Goal: Task Accomplishment & Management: Complete application form

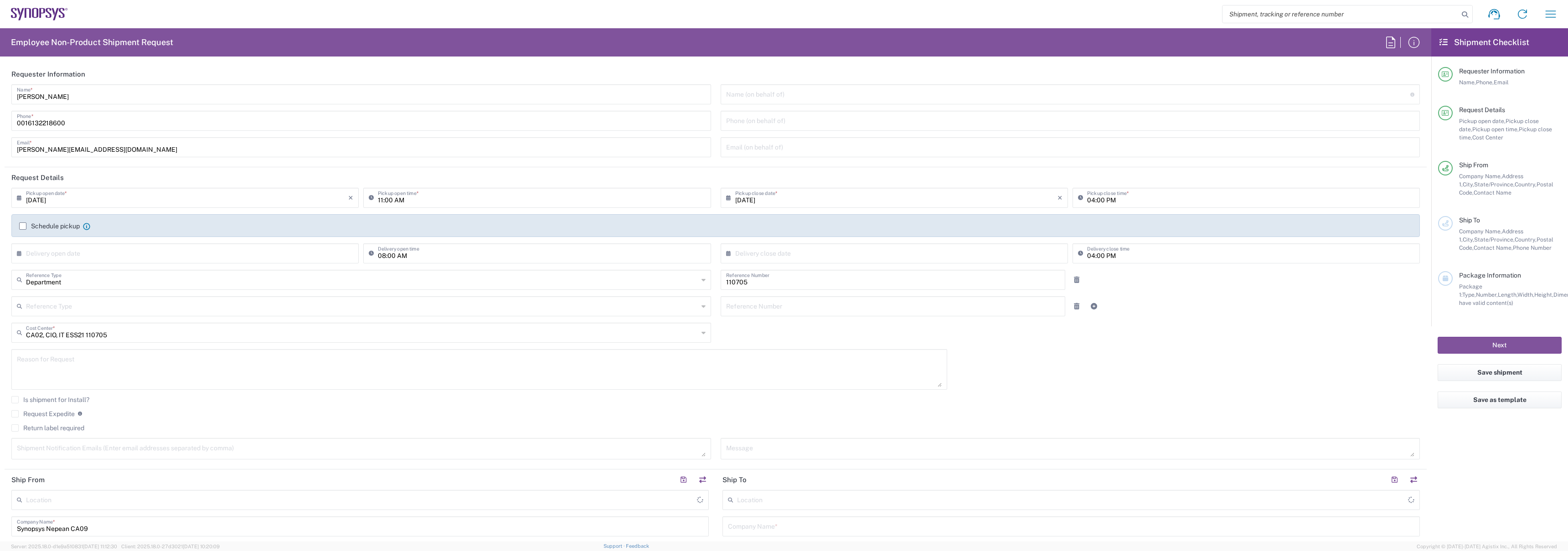
type input "Nepean CA09"
click at [84, 128] on input "0016132218600" at bounding box center [361, 120] width 688 height 16
click at [79, 145] on input "umesha@synopsys.com" at bounding box center [361, 147] width 688 height 16
click at [81, 83] on header "Requester Information" at bounding box center [715, 74] width 1422 height 21
click at [81, 92] on input "Umesh Arora" at bounding box center [361, 94] width 688 height 16
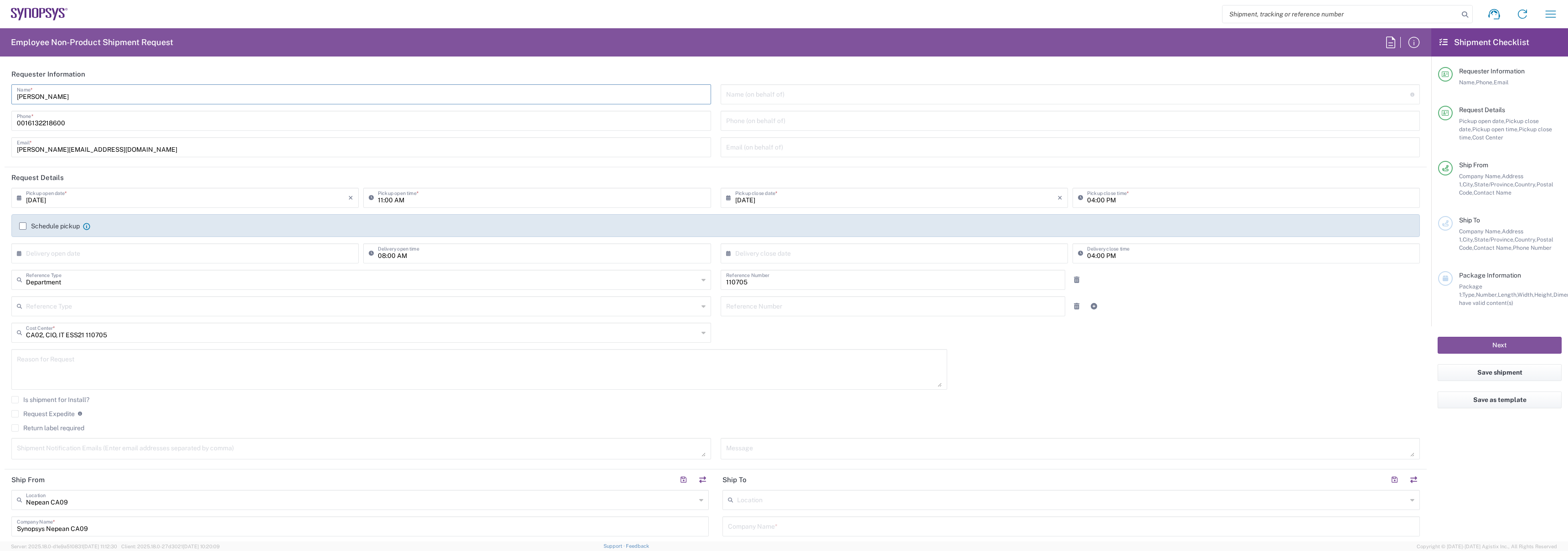
click at [81, 92] on input "[PERSON_NAME]" at bounding box center [361, 94] width 688 height 16
type input "IT-Returns-[GEOGRAPHIC_DATA]"
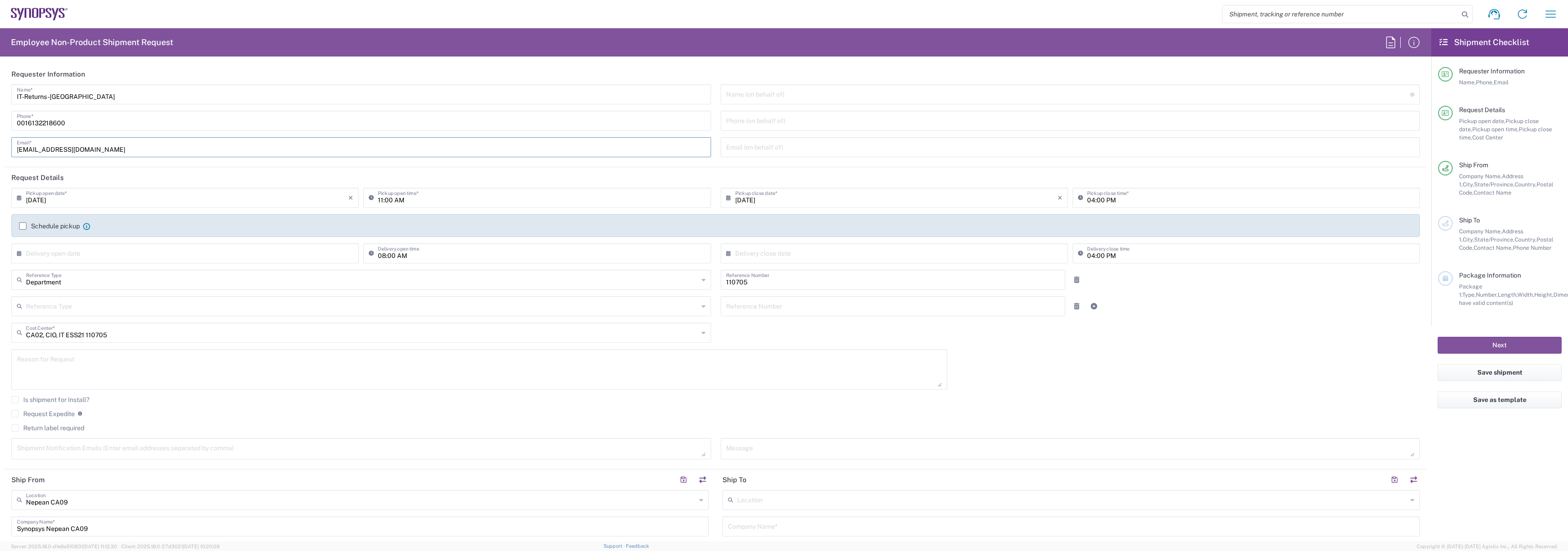
type input "[EMAIL_ADDRESS][DOMAIN_NAME]"
click at [41, 223] on label "Schedule pickup" at bounding box center [49, 226] width 61 height 7
click at [23, 226] on input "Schedule pickup" at bounding box center [23, 226] width 0 height 0
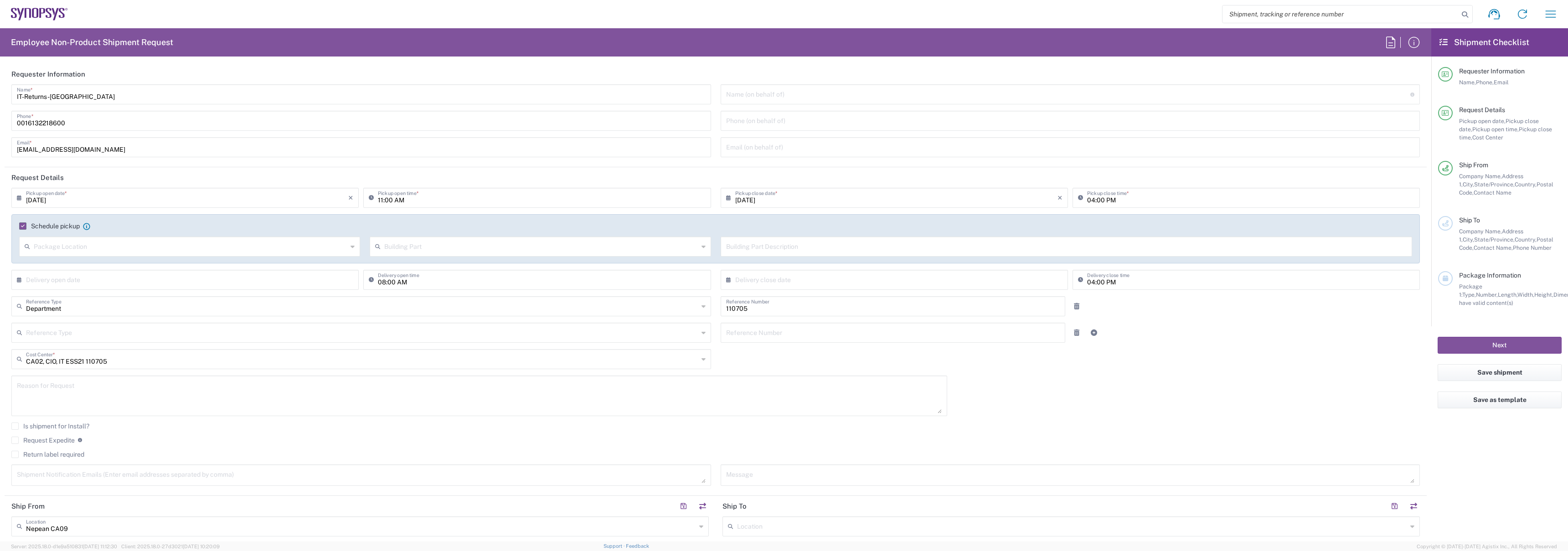
click at [378, 200] on input "11:00 AM" at bounding box center [542, 197] width 327 height 16
click at [39, 232] on div "Schedule pickup When scheduling a pickup please be sure to meet the following c…" at bounding box center [716, 230] width 1402 height 15
click at [42, 229] on label "Schedule pickup" at bounding box center [49, 226] width 61 height 7
click at [21, 226] on input "Schedule pickup" at bounding box center [21, 226] width 0 height 0
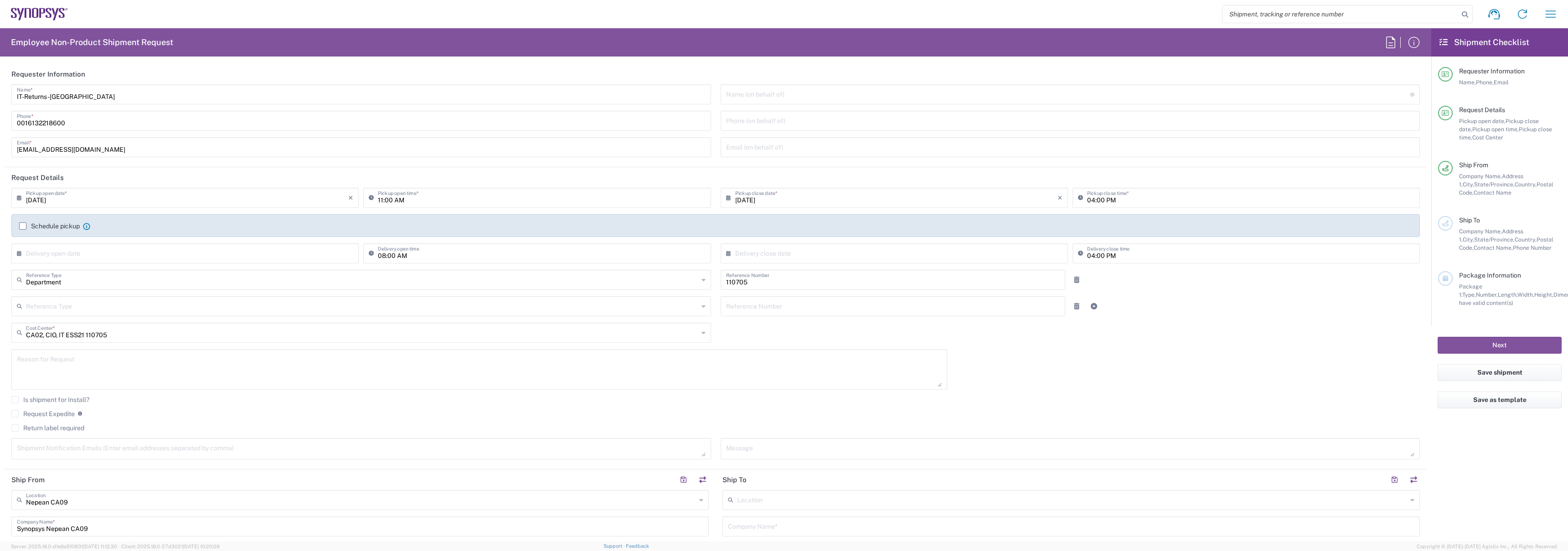
click at [62, 429] on label "Return label required" at bounding box center [48, 428] width 73 height 7
click at [15, 428] on input "Return label required" at bounding box center [15, 428] width 0 height 0
click at [382, 200] on input "11:00 AM" at bounding box center [542, 197] width 327 height 16
type input "01:00 PM"
click at [63, 424] on div "Request Expedite If expedite is checked you will be unable to rate and book thi…" at bounding box center [716, 417] width 1409 height 15
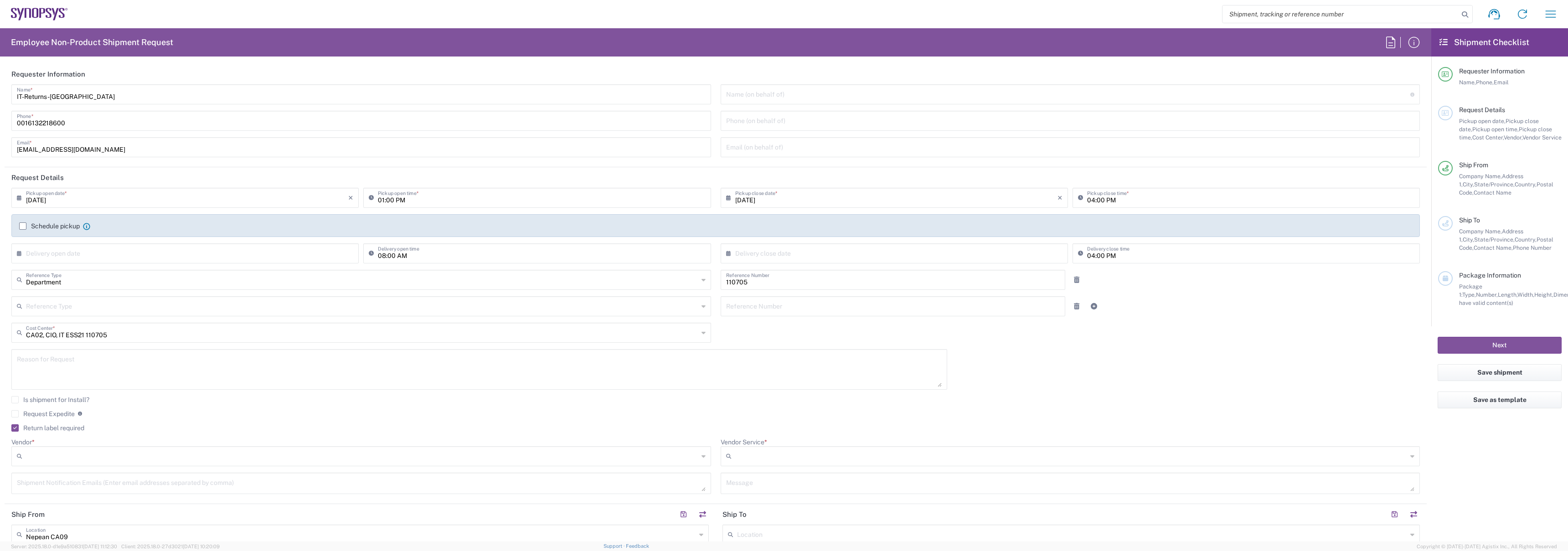
click at [55, 425] on label "Return label required" at bounding box center [48, 428] width 73 height 7
click at [13, 428] on input "Return label required" at bounding box center [13, 428] width 0 height 0
click at [52, 417] on label "Request Expedite" at bounding box center [43, 414] width 63 height 7
click at [15, 414] on input "Request Expedite" at bounding box center [15, 414] width 0 height 0
click at [126, 446] on textarea at bounding box center [361, 449] width 688 height 16
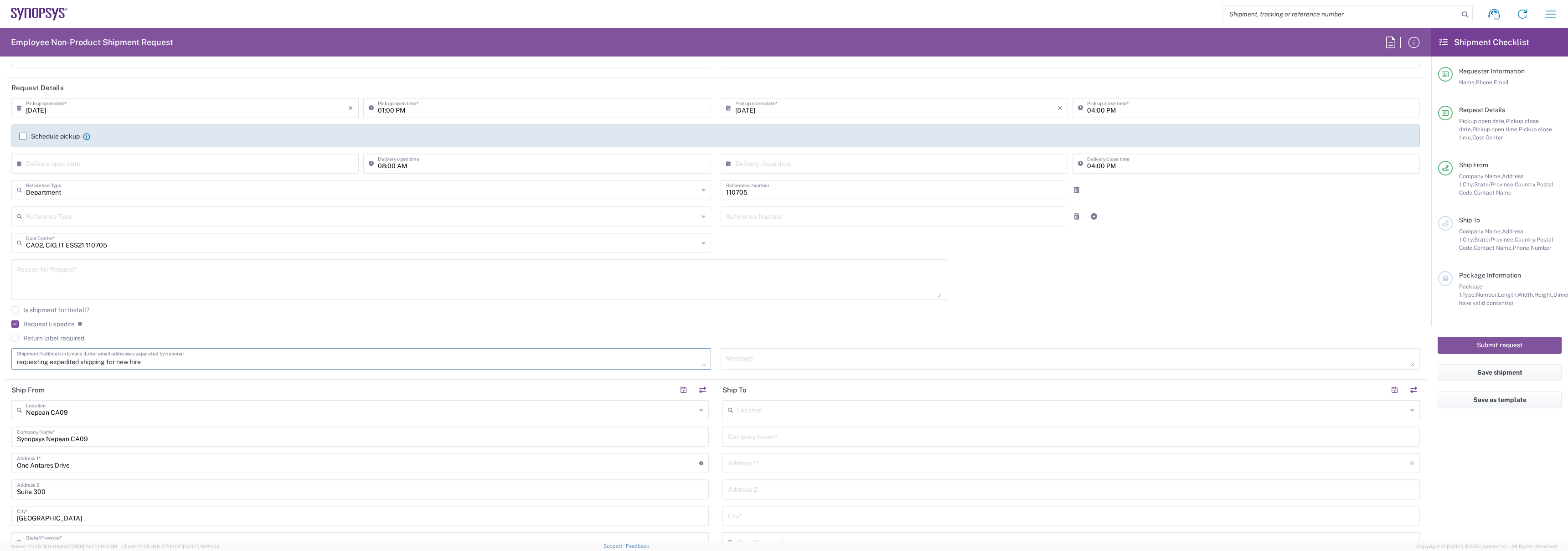
scroll to position [128, 0]
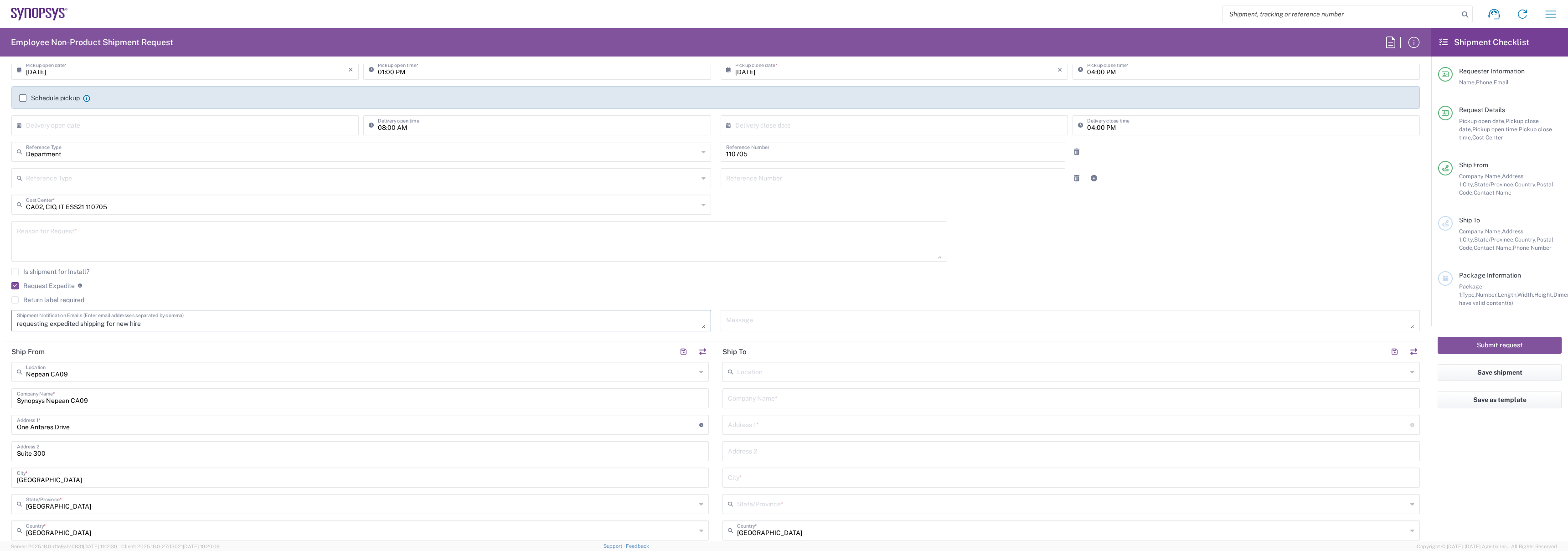
type textarea "requesting expedited shipping for new hire"
click at [150, 374] on input "text" at bounding box center [361, 379] width 670 height 16
click at [126, 355] on header "Ship From" at bounding box center [360, 360] width 711 height 21
type input "Nepean CA09"
click at [157, 329] on div "requesting expedited shipping for new hire Shipment Notification Emails (Enter …" at bounding box center [361, 320] width 699 height 21
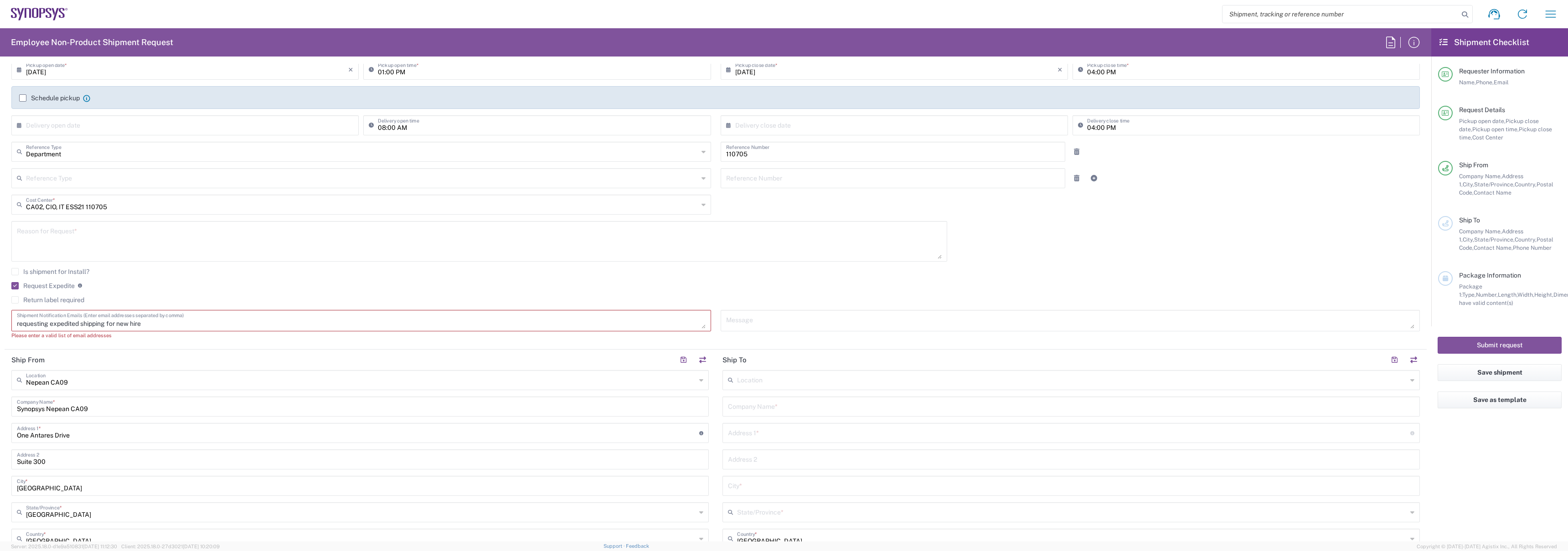
click at [157, 329] on div "requesting expedited shipping for new hire Shipment Notification Emails (Enter …" at bounding box center [361, 320] width 699 height 21
click at [157, 326] on textarea "requesting expedited shipping for new hire" at bounding box center [361, 321] width 688 height 16
click at [127, 378] on input "text" at bounding box center [361, 371] width 670 height 16
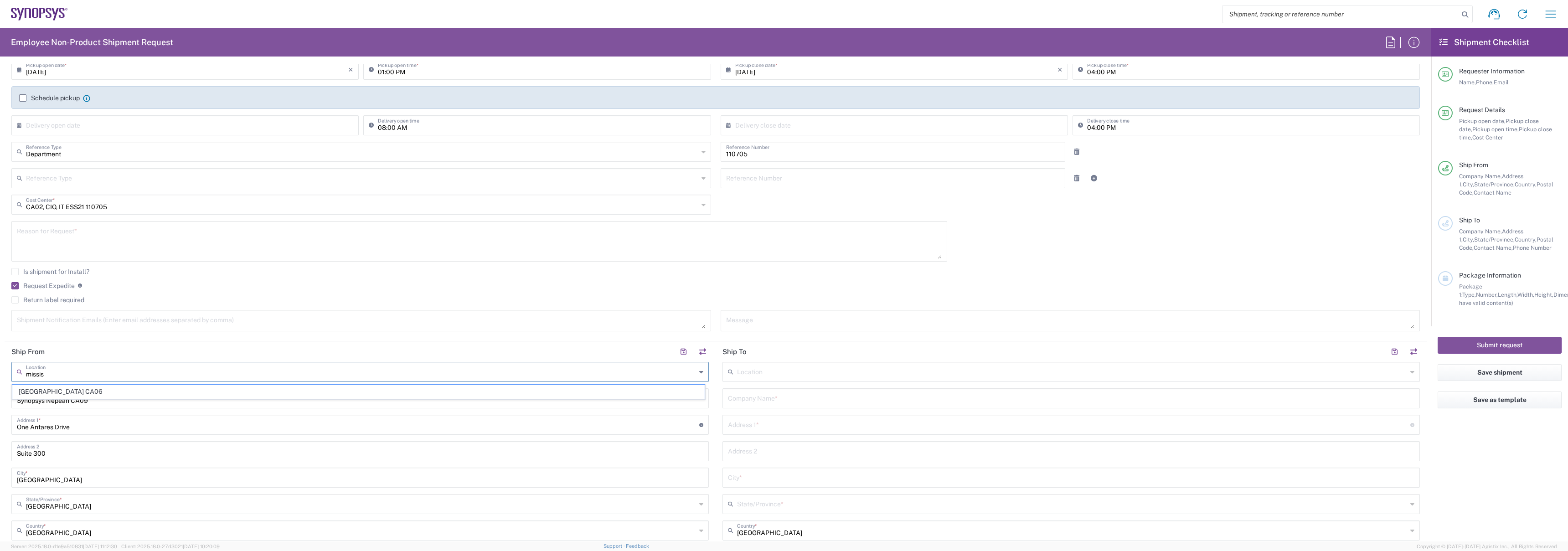
type input "[GEOGRAPHIC_DATA] CA06"
type input "Synopsys Mississauga CA06"
type input "[STREET_ADDRESS]"
type input "Suite 900"
type input "[GEOGRAPHIC_DATA]"
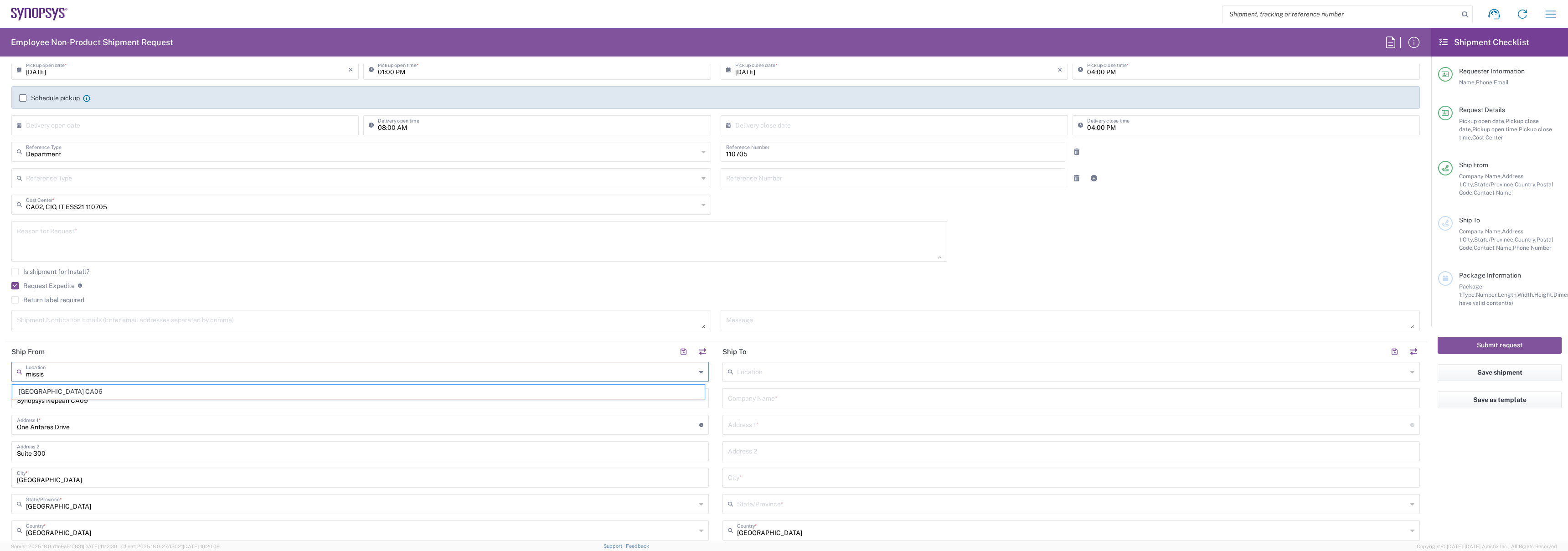
type input "L5B 1M2"
type input "[GEOGRAPHIC_DATA] CA06"
click at [134, 299] on agx-checkbox-control "Return label required" at bounding box center [716, 300] width 1409 height 7
type input "[GEOGRAPHIC_DATA] CA06"
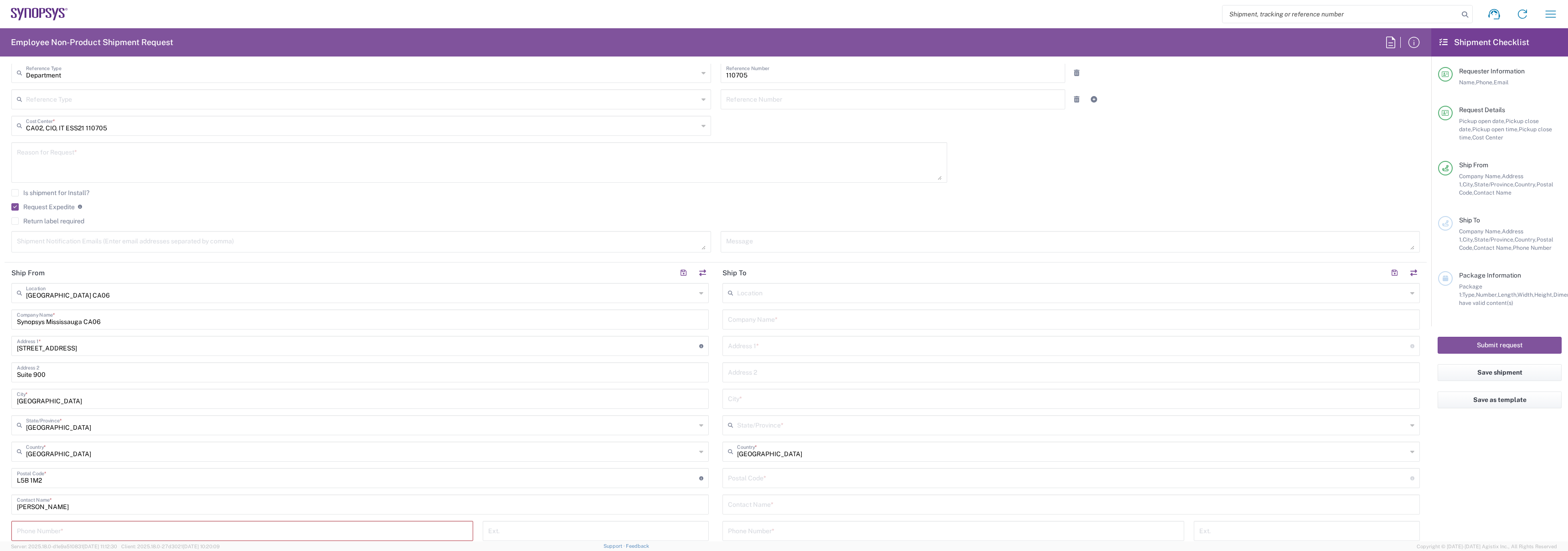
scroll to position [249, 0]
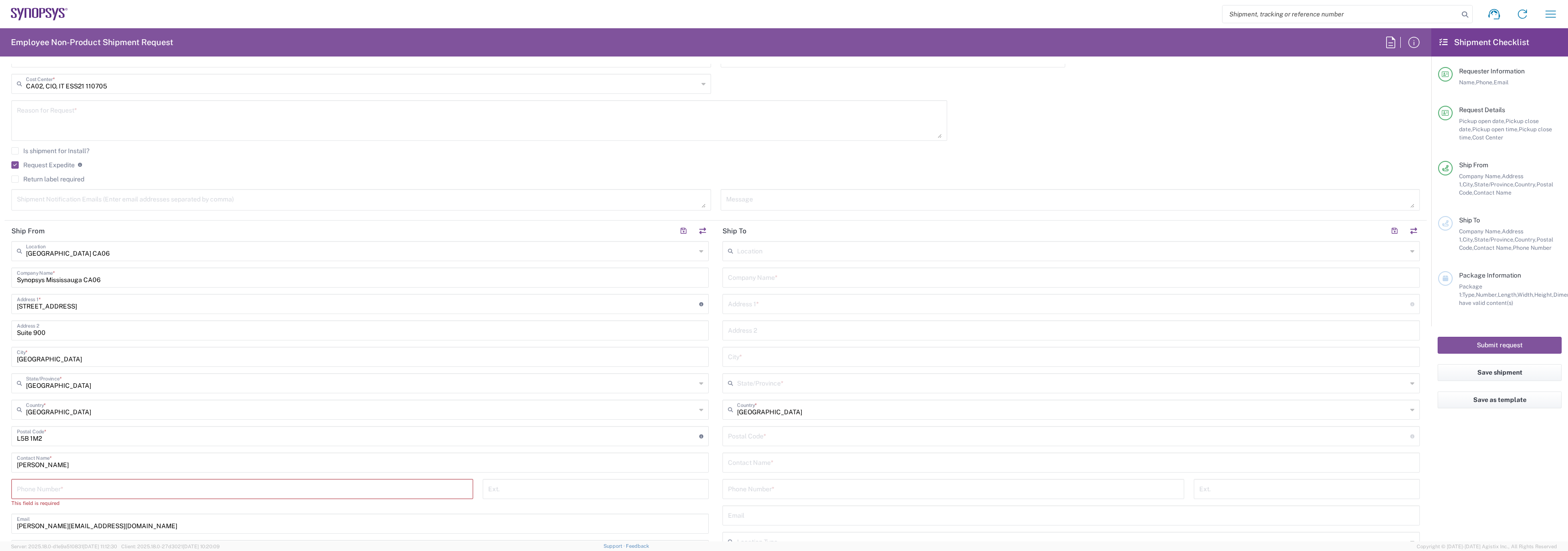
click at [131, 493] on input "tel" at bounding box center [242, 488] width 451 height 16
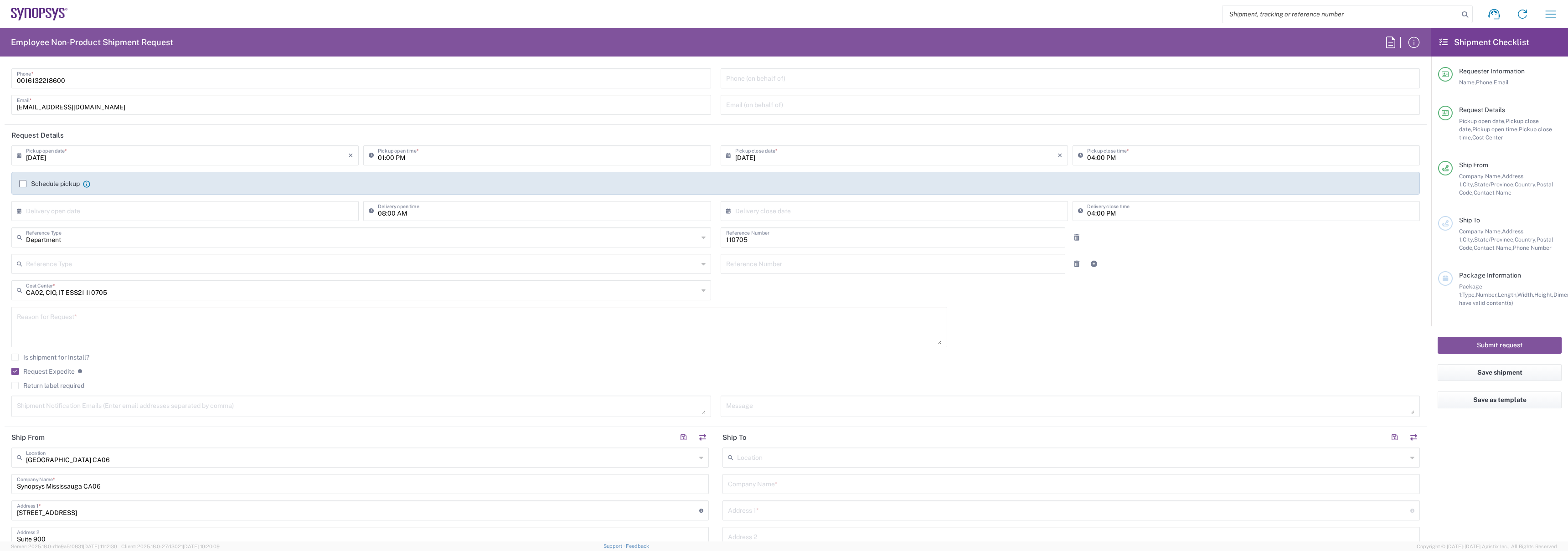
scroll to position [0, 0]
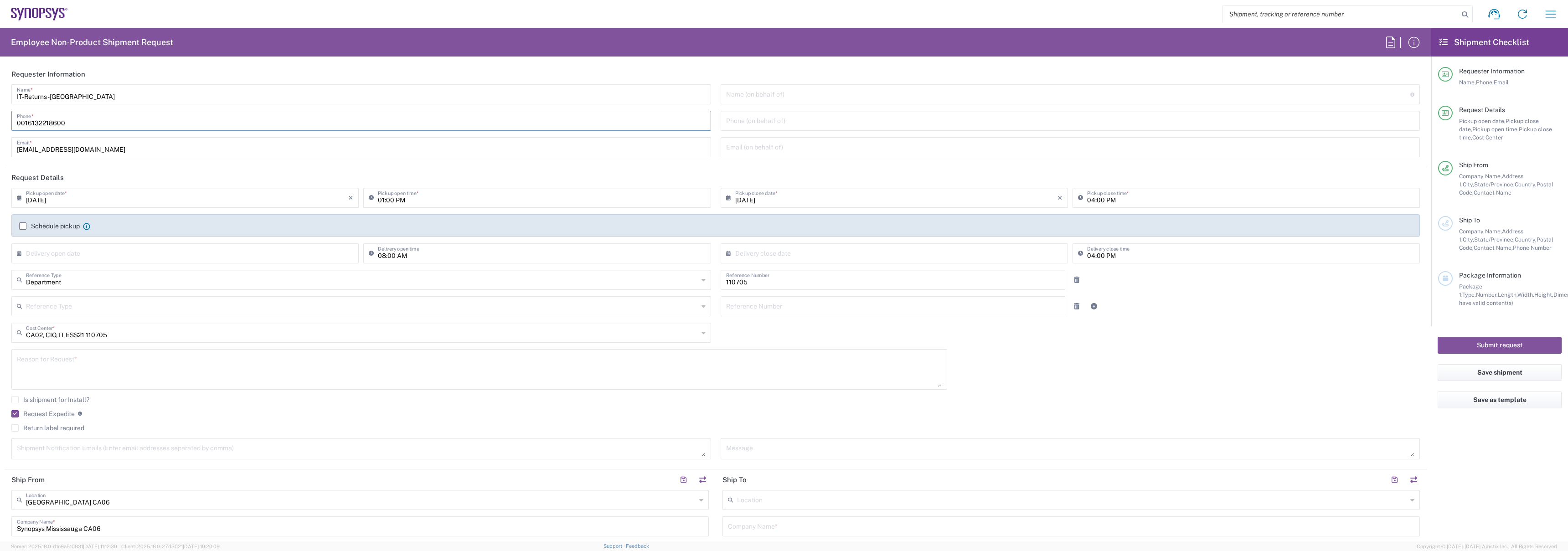
click at [38, 121] on input "0016132218600" at bounding box center [361, 120] width 688 height 16
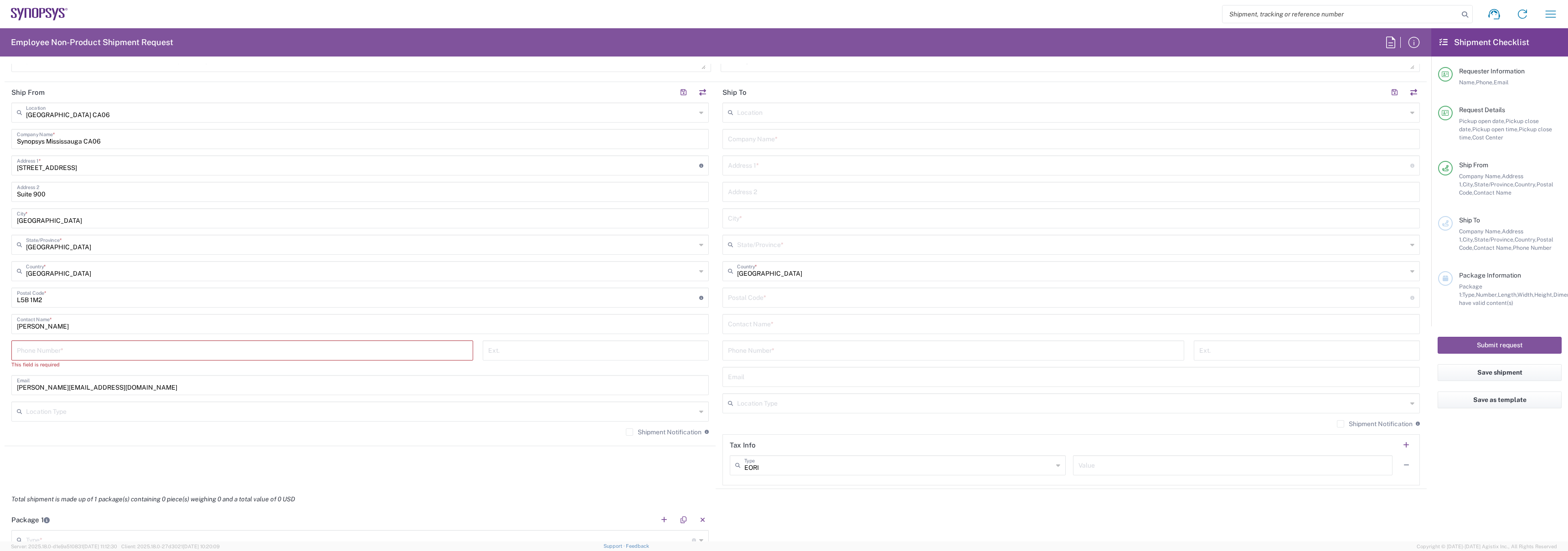
scroll to position [427, 0]
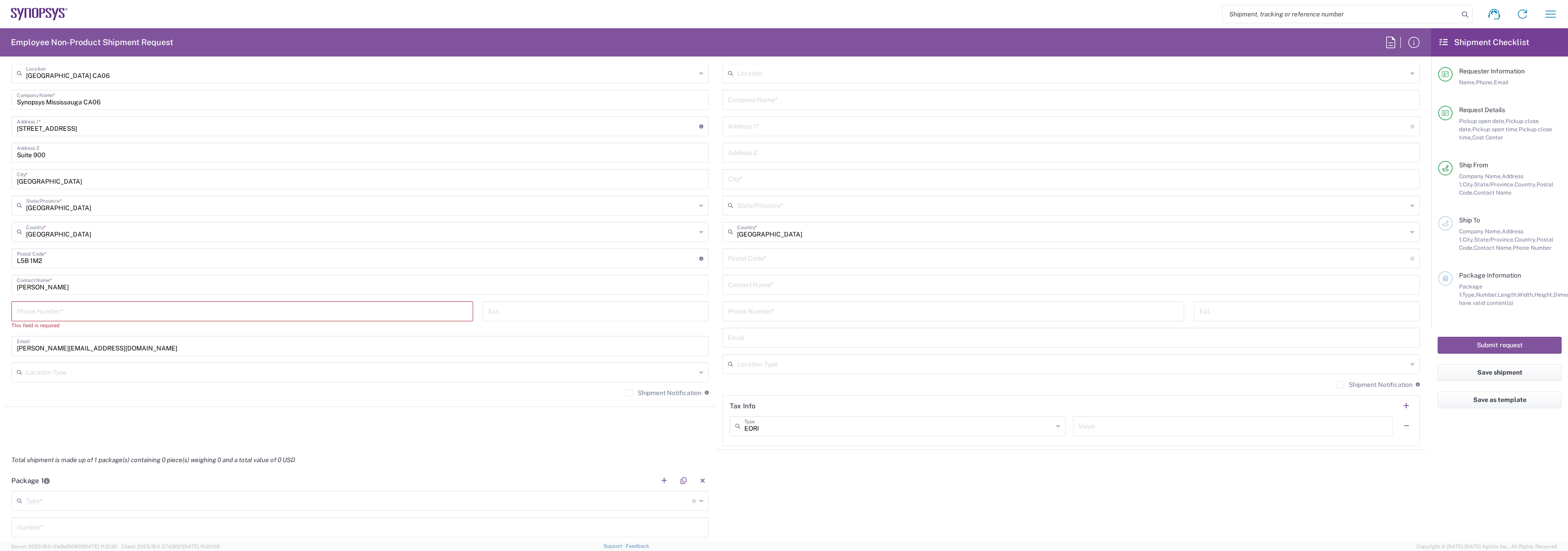
click at [74, 317] on input "tel" at bounding box center [242, 311] width 451 height 16
paste input "0016132218600"
type input "0016132218600"
click at [237, 365] on input "text" at bounding box center [361, 363] width 670 height 16
click at [208, 346] on div "umesha@synopsys.com Email" at bounding box center [360, 337] width 698 height 20
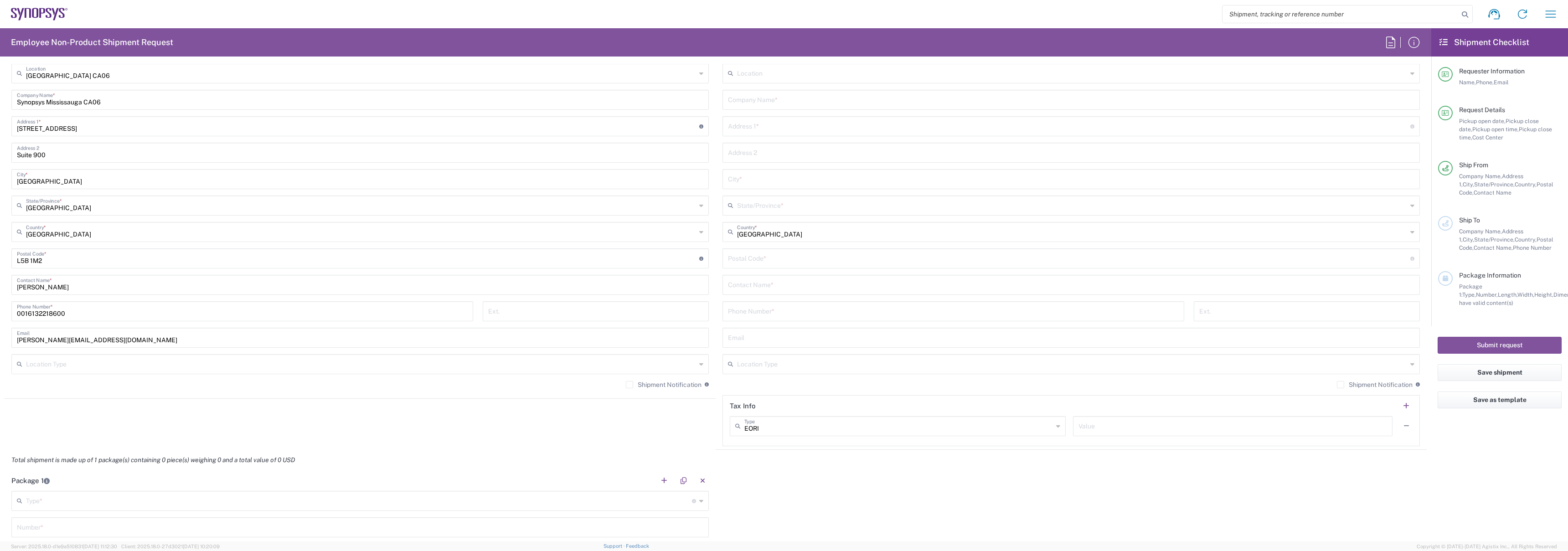
click at [208, 346] on div "umesha@synopsys.com Email" at bounding box center [360, 337] width 698 height 20
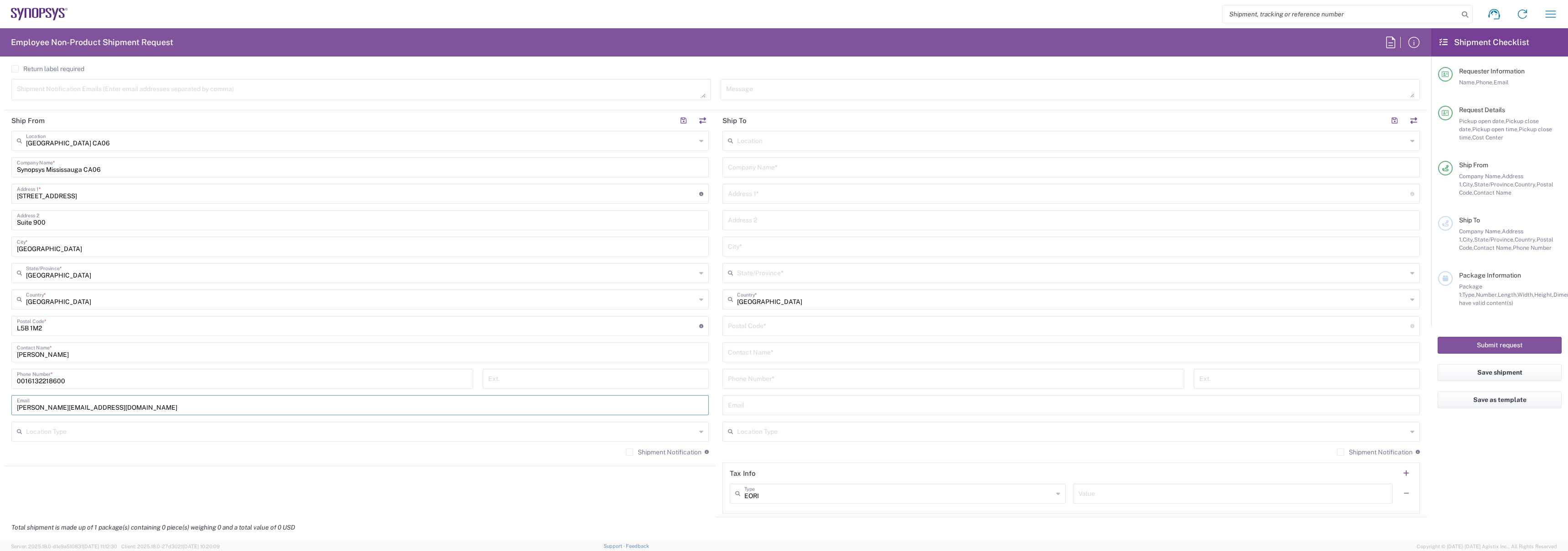
scroll to position [359, 0]
click at [746, 164] on input "text" at bounding box center [1071, 167] width 687 height 16
type input "Synopsys"
paste input "[STREET_ADDRESS]"
type input "[STREET_ADDRESS]"
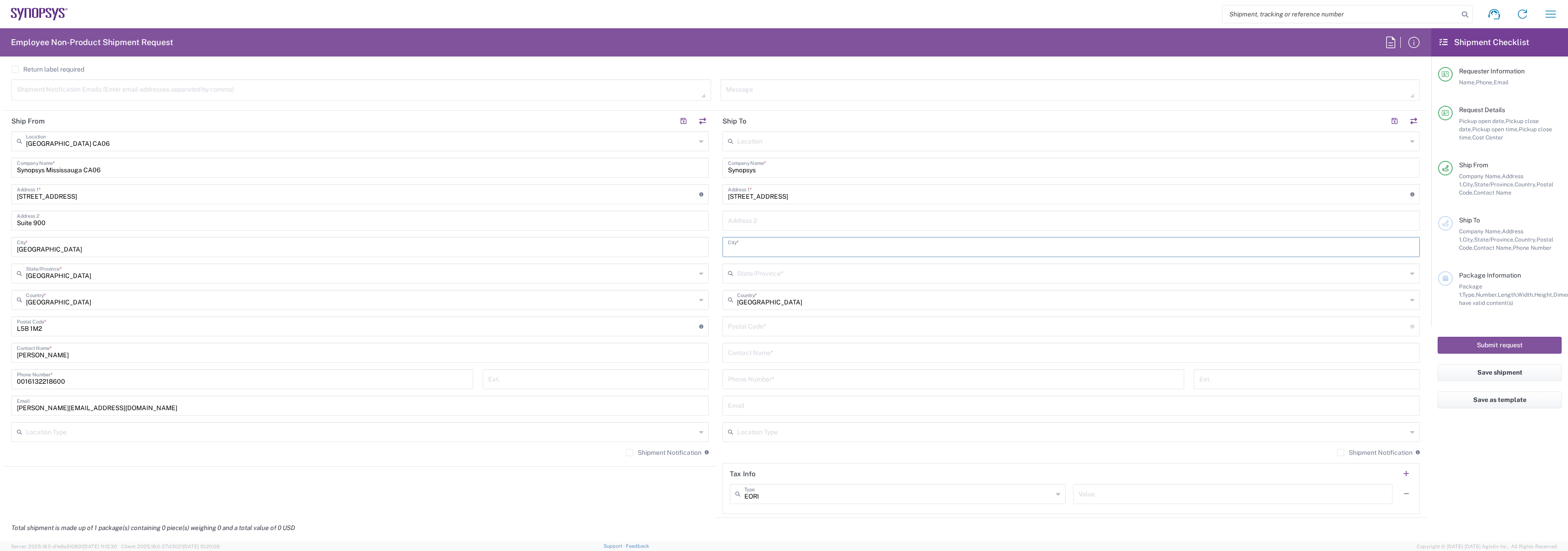
click at [758, 247] on input "text" at bounding box center [1071, 247] width 687 height 16
type input "[GEOGRAPHIC_DATA]"
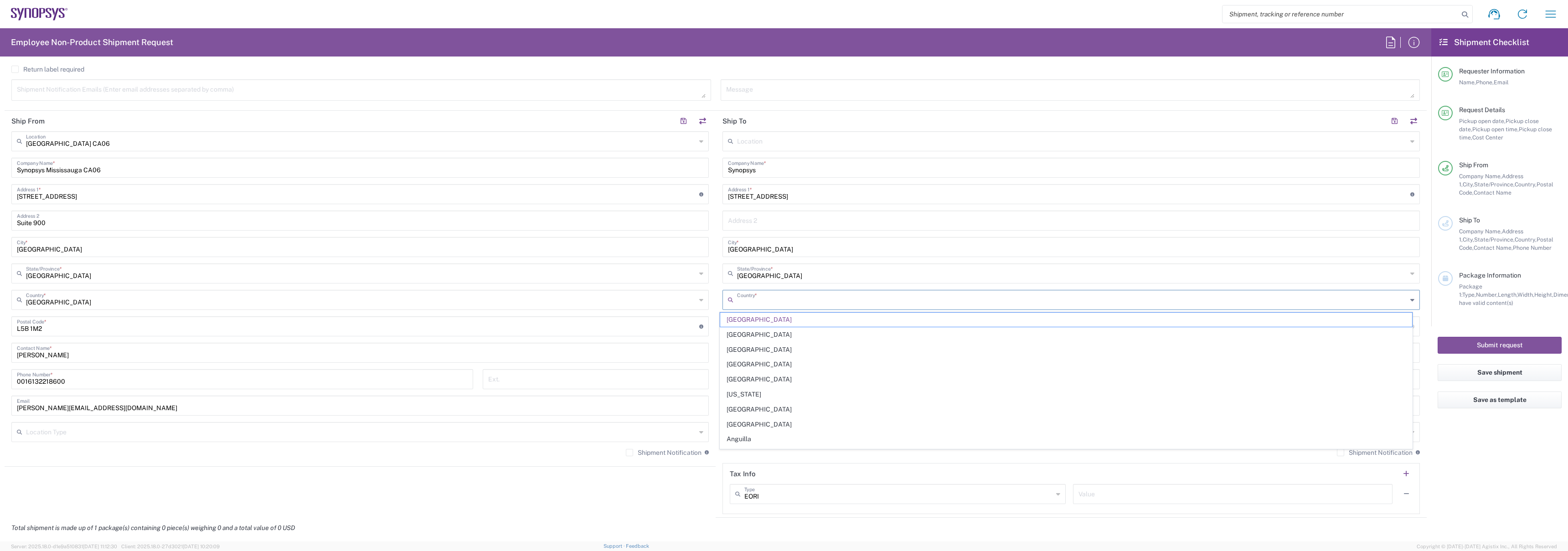
type input "[GEOGRAPHIC_DATA]"
paste input "M6B0B1"
click at [771, 329] on input "undefined" at bounding box center [1069, 326] width 682 height 16
type input "M6B 0B1"
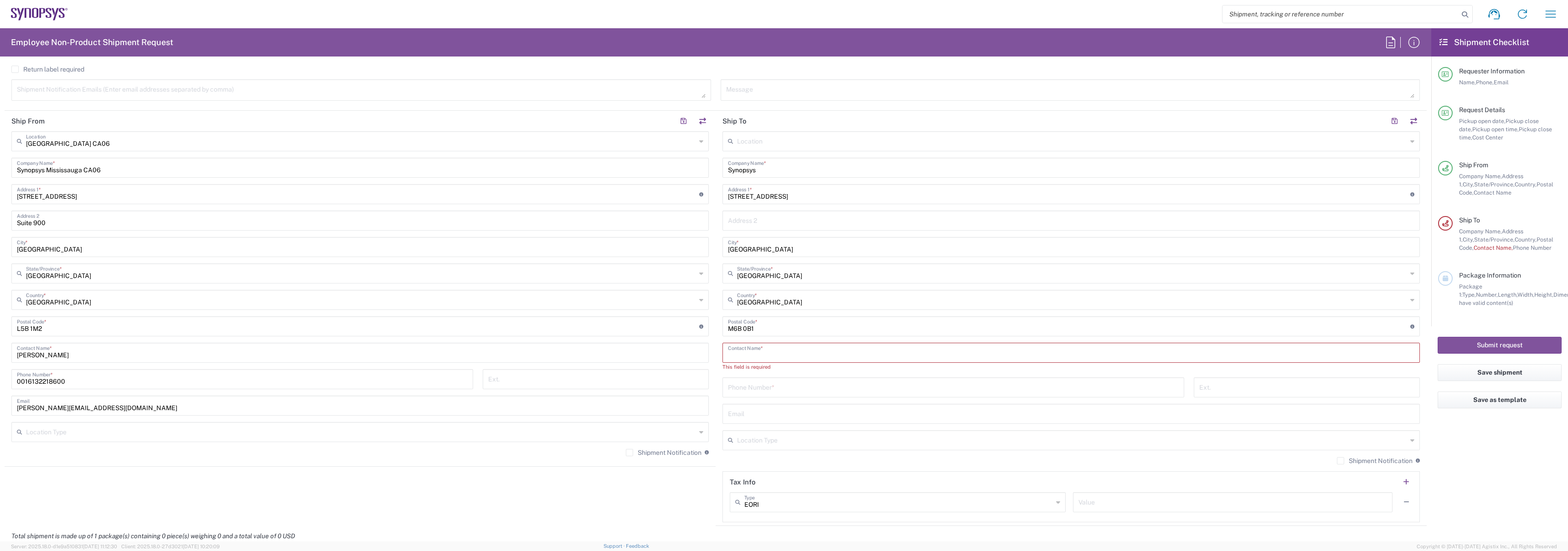
paste input "Pedro Cesar"
paste input "Azevedo"
type input "[PERSON_NAME]"
click at [774, 378] on input "tel" at bounding box center [953, 379] width 451 height 16
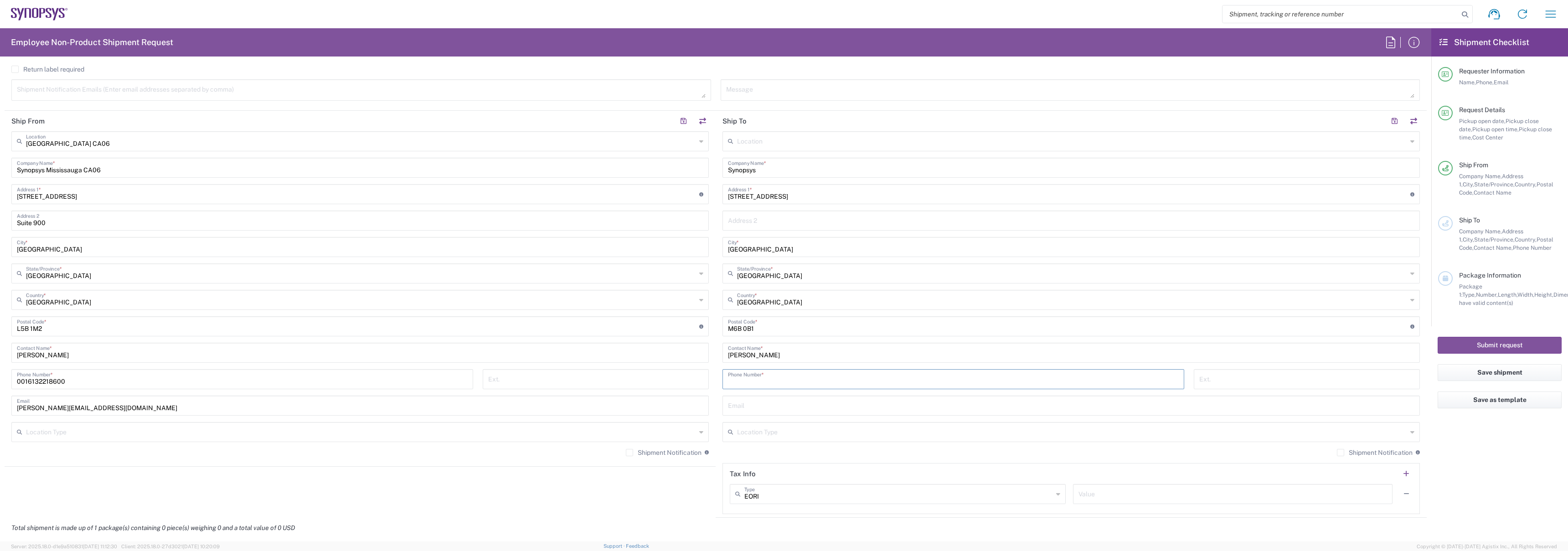
click at [774, 378] on input "tel" at bounding box center [953, 379] width 451 height 16
paste input "778) 922 0302"
type input "7789220302"
click at [827, 420] on div "Location Aachen DE04 Agrate Brianza IT01 Aschheim DE02 Atlanta US60 Austin US26…" at bounding box center [1071, 323] width 698 height 383
click at [813, 411] on input "text" at bounding box center [1071, 405] width 687 height 16
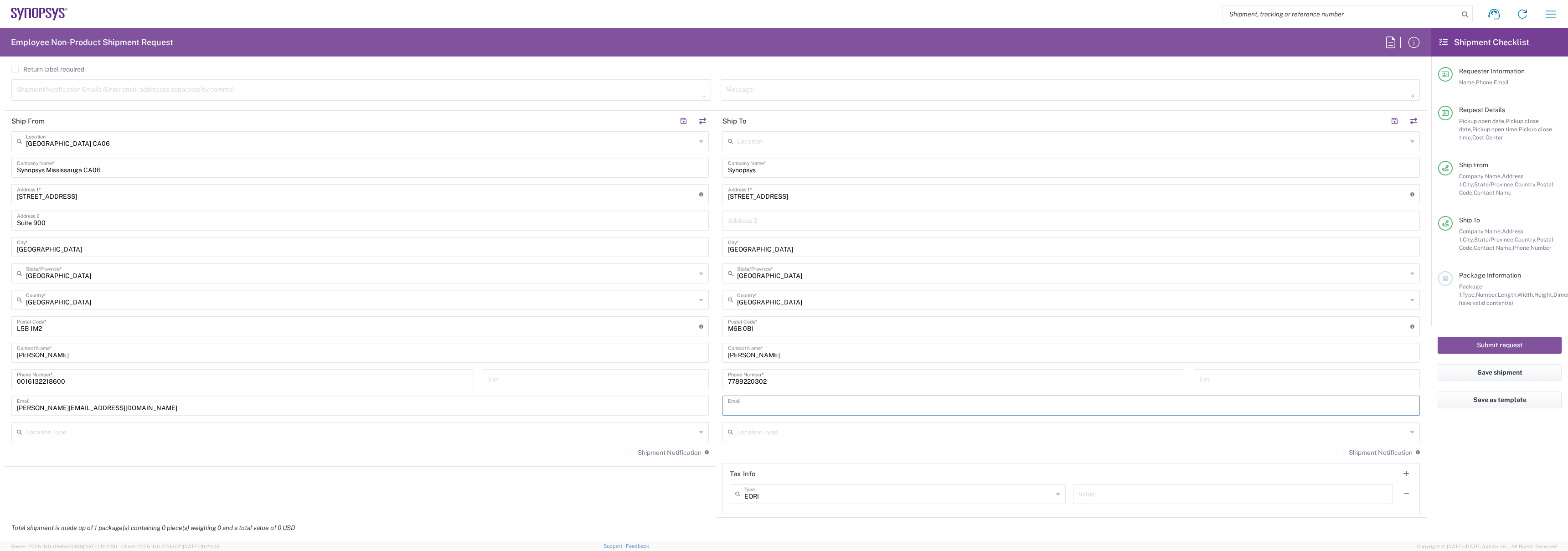
paste input "PedroCesar.Azevedo@synopsys.com"
type input "PedroCesar.Azevedo@synopsys.com"
click at [794, 433] on input "text" at bounding box center [1072, 432] width 670 height 16
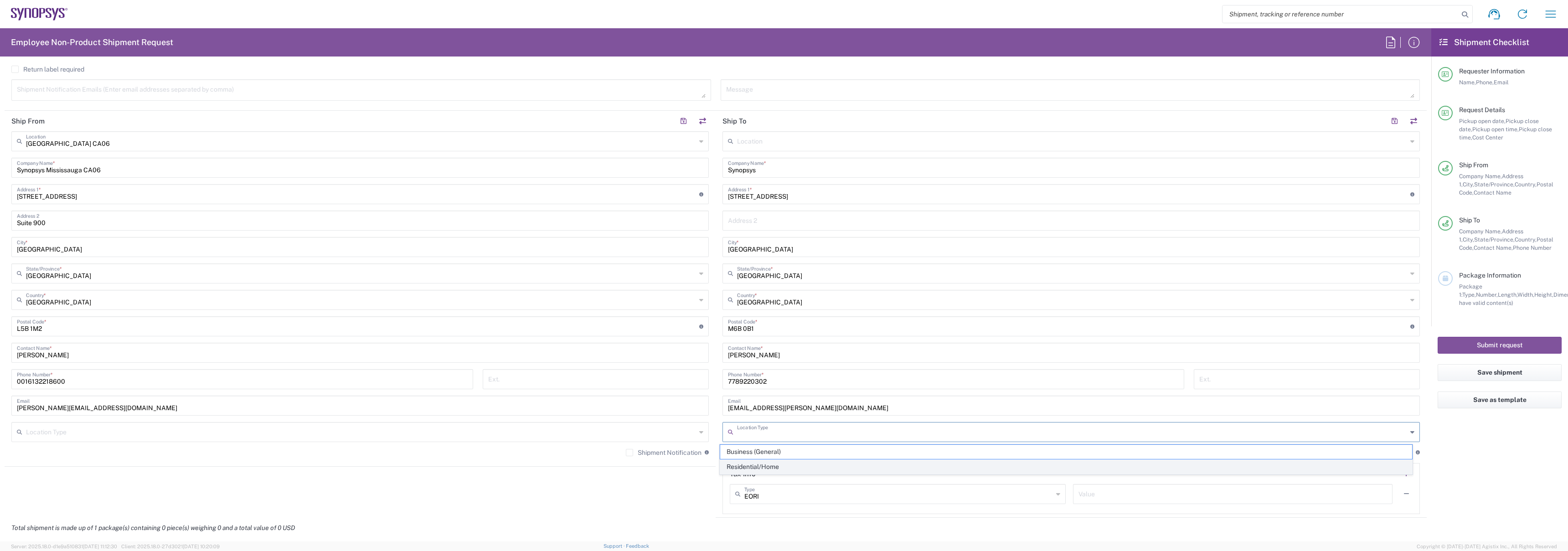
click at [730, 462] on span "Residential/Home" at bounding box center [1066, 467] width 692 height 14
type input "Residential/Home"
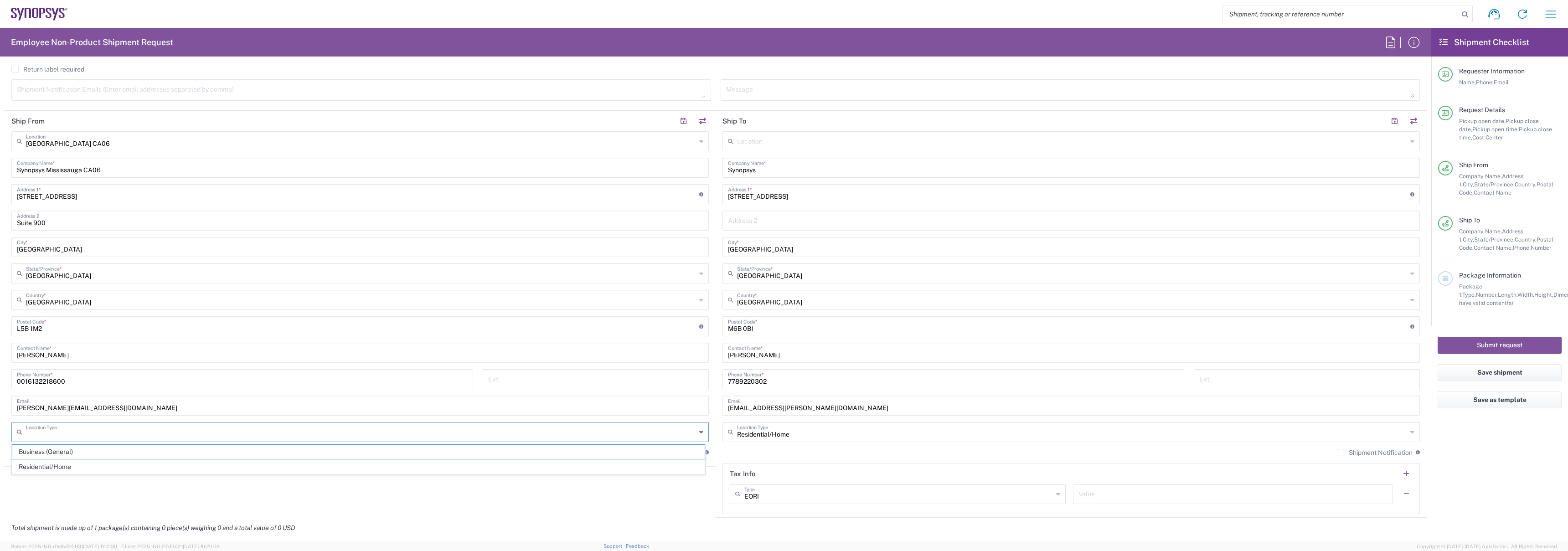
click at [645, 433] on input "text" at bounding box center [361, 432] width 670 height 16
click at [631, 449] on span "Business (General)" at bounding box center [358, 452] width 692 height 14
type input "Business (General)"
click at [658, 449] on div "Shipment Notification If checked, a shipment notification email will be sent to…" at bounding box center [667, 452] width 83 height 8
click at [669, 451] on label "Shipment Notification" at bounding box center [663, 453] width 75 height 7
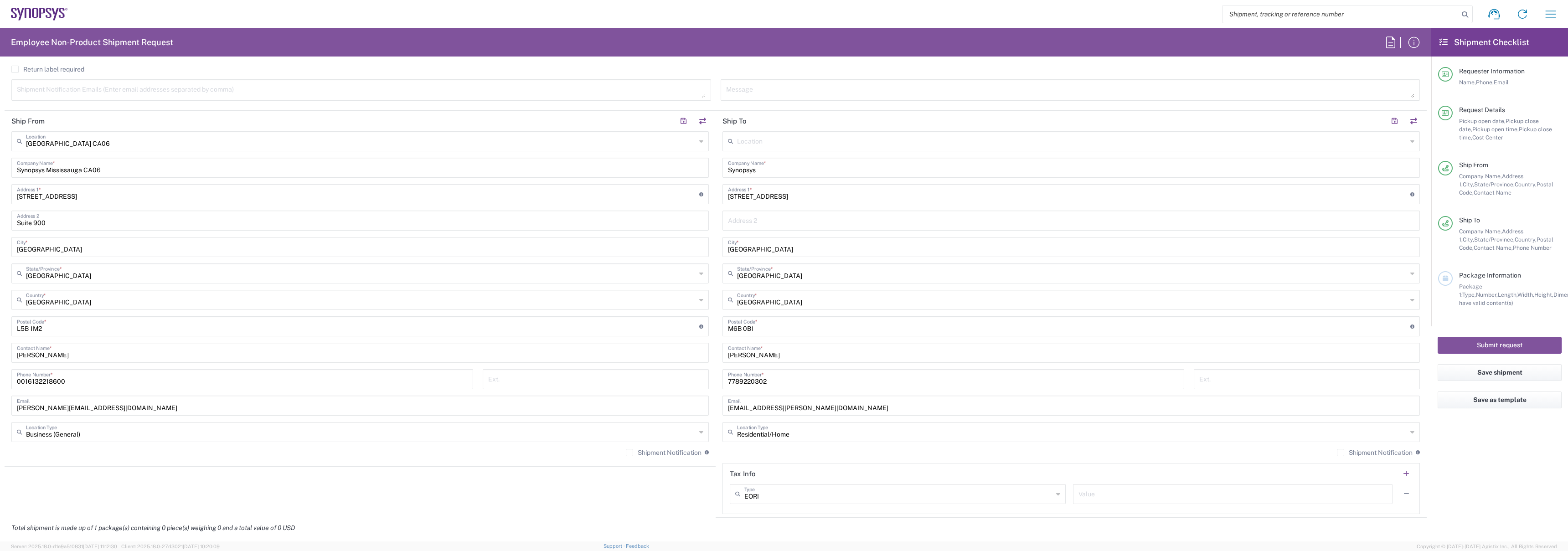
click at [629, 453] on input "Shipment Notification" at bounding box center [629, 453] width 0 height 0
click at [1381, 455] on label "Shipment Notification" at bounding box center [1374, 453] width 75 height 7
click at [1340, 453] on input "Shipment Notification" at bounding box center [1340, 453] width 0 height 0
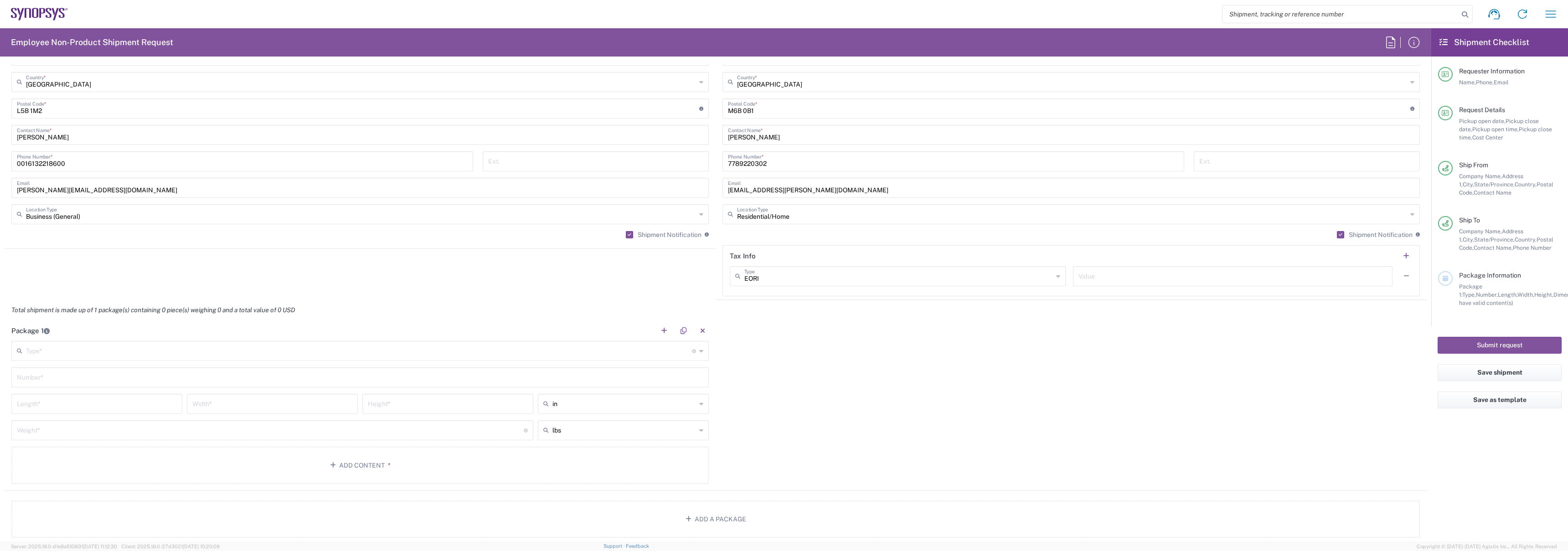
scroll to position [584, 0]
click at [170, 351] on input "text" at bounding box center [359, 343] width 666 height 16
type input "Large Box"
type input "17.5"
type input "12.5"
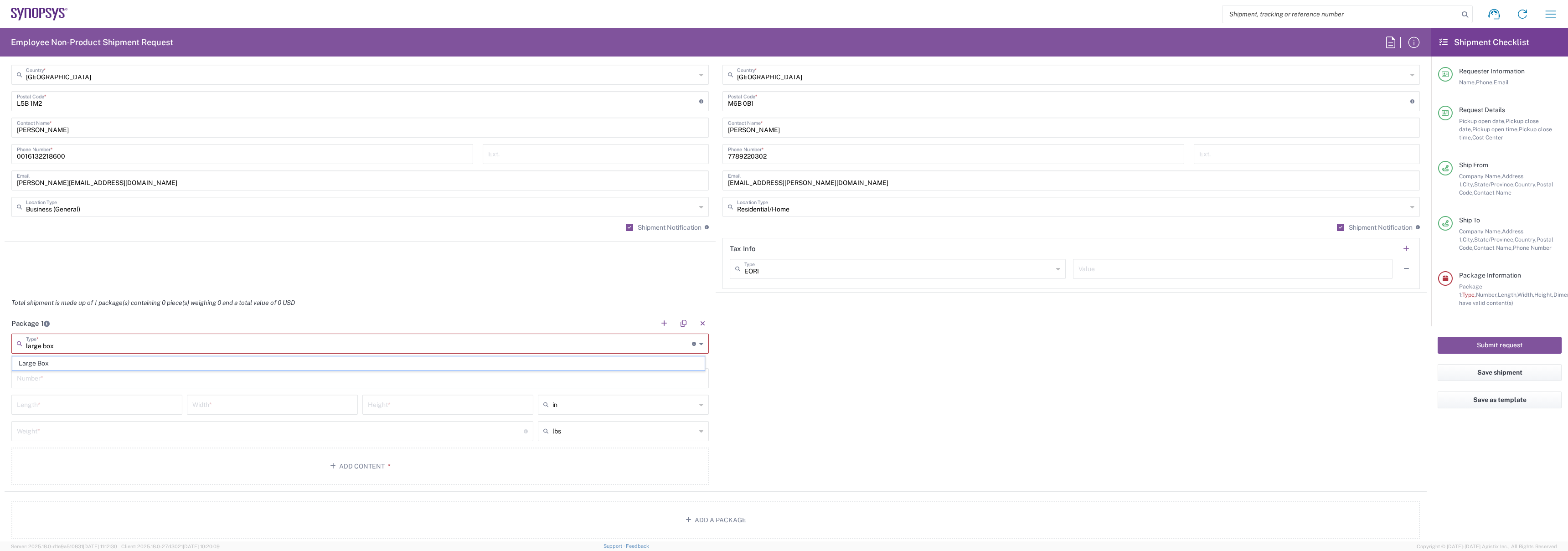
type input "3"
type input "Large Box"
type input "1"
click at [65, 424] on input "number" at bounding box center [270, 423] width 507 height 16
type input "10"
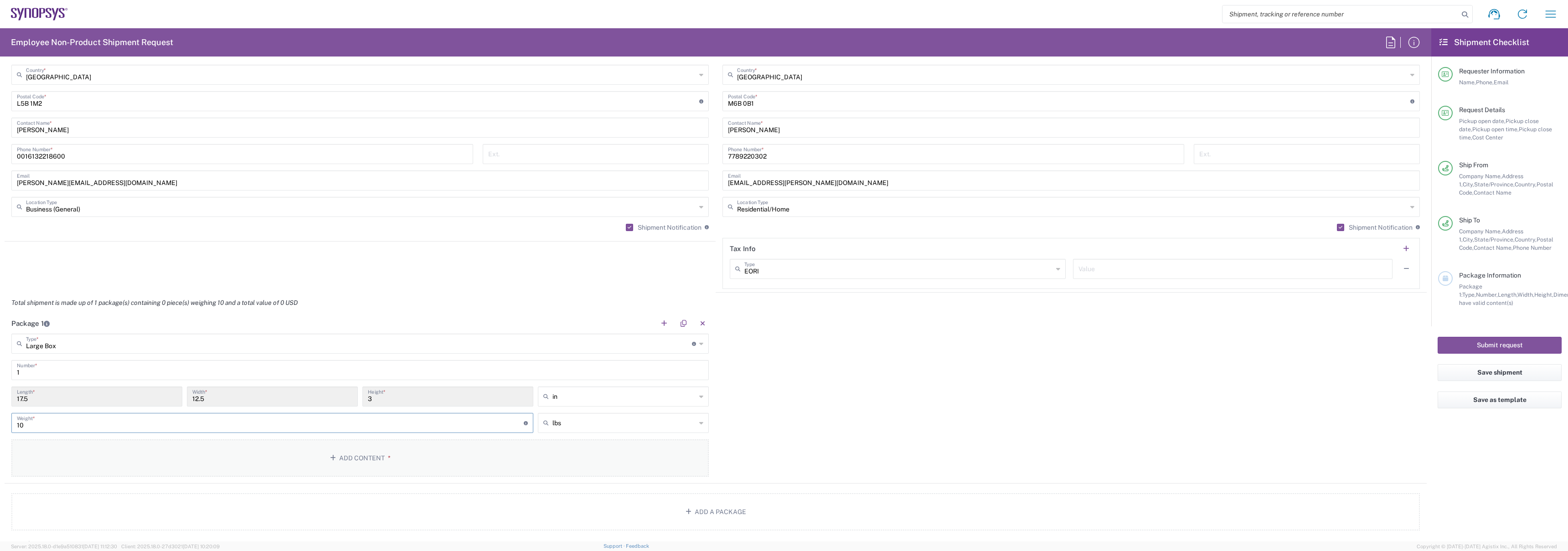
click at [285, 449] on button "Add Content *" at bounding box center [360, 458] width 698 height 37
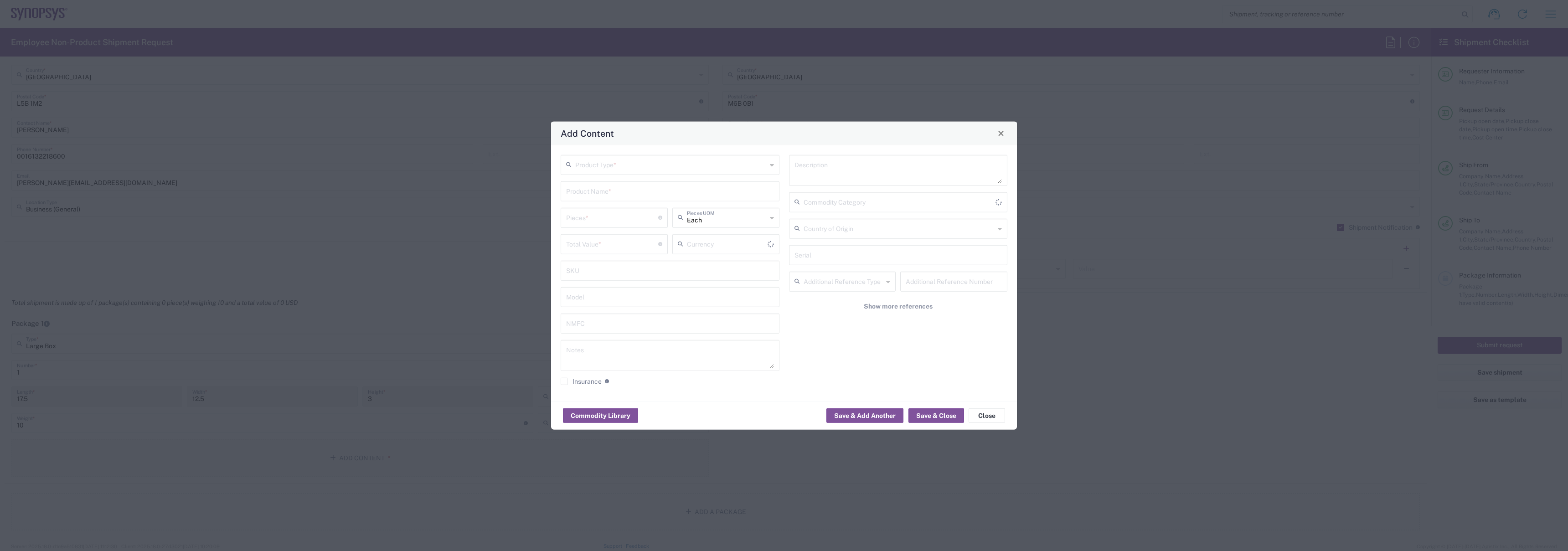
type input "US Dollar"
click at [594, 165] on input "text" at bounding box center [671, 164] width 192 height 16
click at [602, 194] on span "General Commodity" at bounding box center [670, 199] width 217 height 14
type input "General Commodity"
click at [601, 198] on div "Product Name *" at bounding box center [670, 191] width 219 height 20
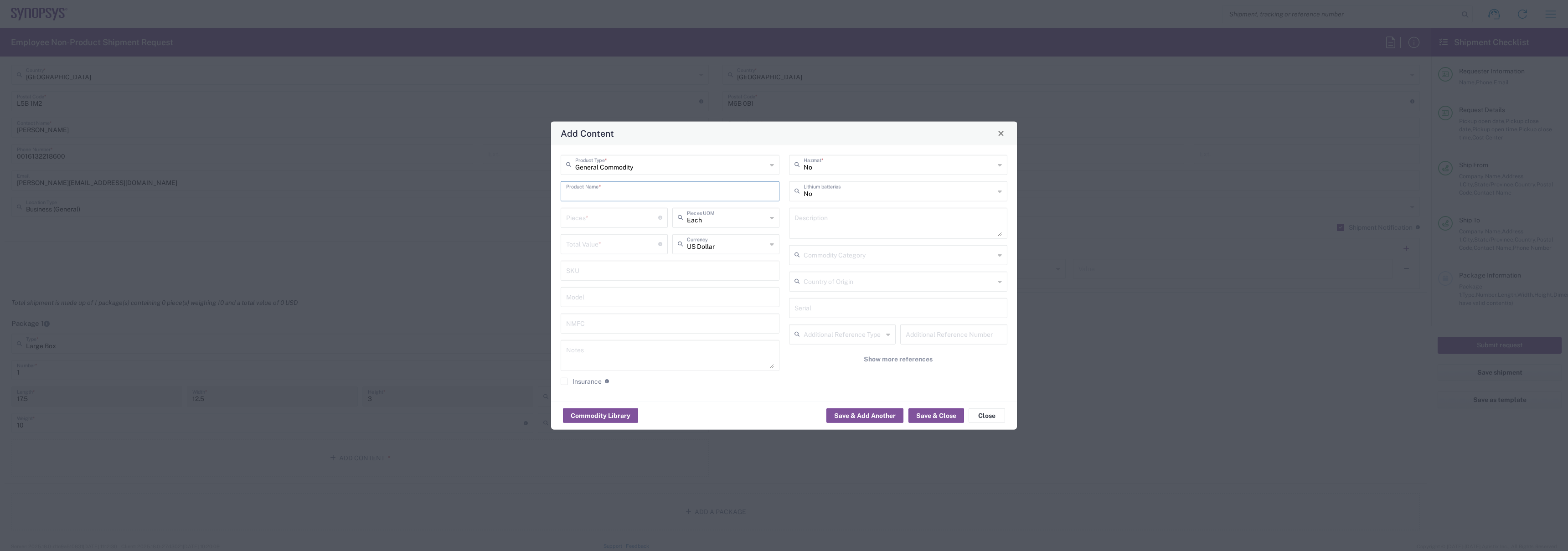
click at [601, 195] on input "text" at bounding box center [670, 191] width 208 height 16
type input "L"
type input "Dell Latitude Laptop"
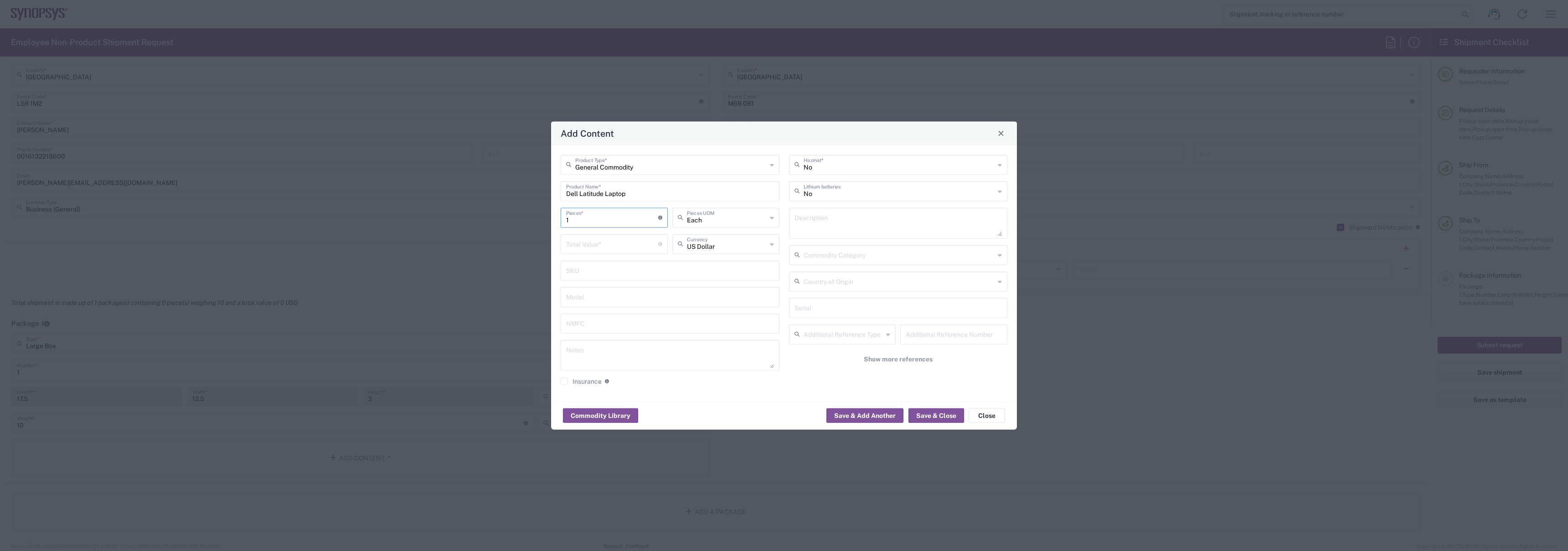
type input "1"
type input "Each"
type input "1000"
click at [859, 200] on div "No Lithium batteries" at bounding box center [898, 191] width 219 height 20
click at [860, 198] on div "Lithium batteries" at bounding box center [898, 191] width 219 height 20
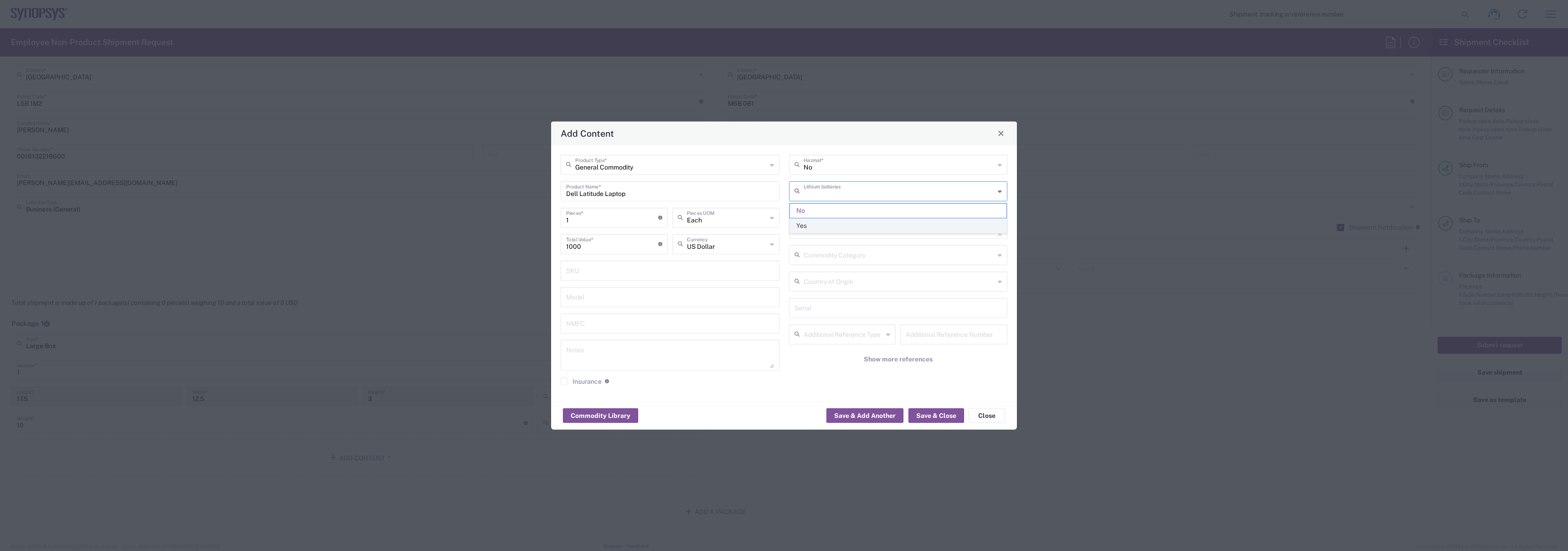
click at [821, 226] on span "Yes" at bounding box center [898, 225] width 217 height 14
type input "Yes"
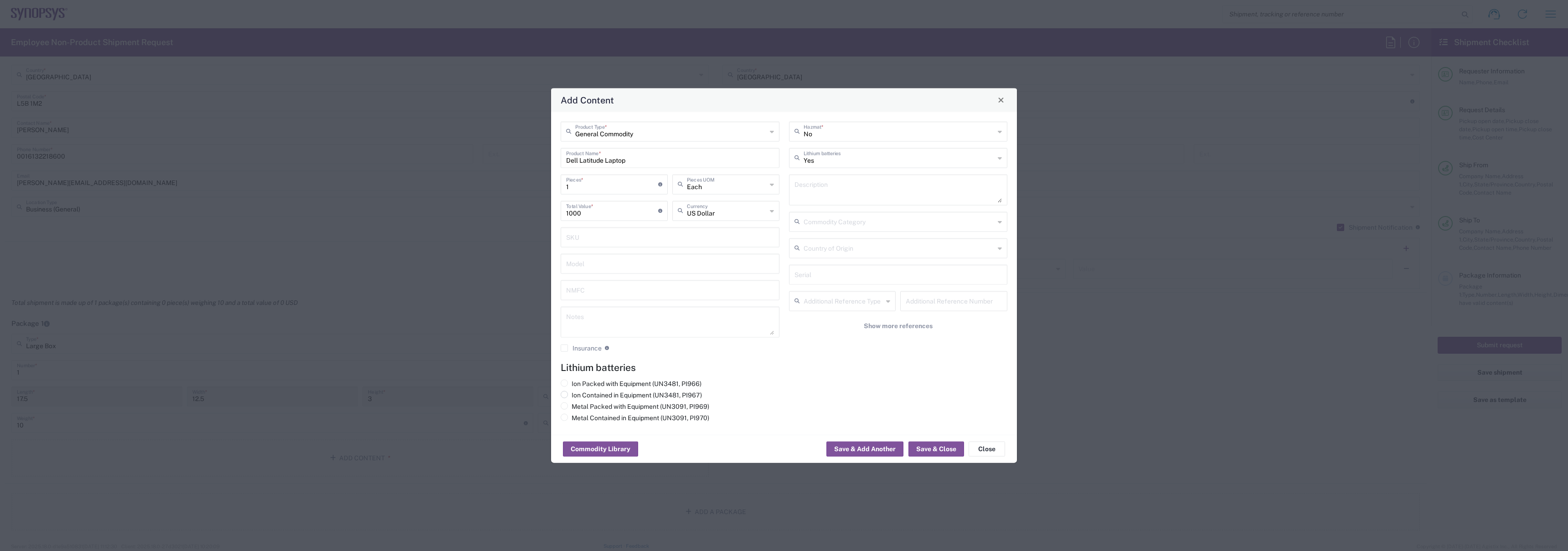
click at [594, 399] on div "Ion Contained in Equipment (UN3481, PI967)" at bounding box center [631, 396] width 141 height 12
click at [603, 396] on label "Ion Contained in Equipment (UN3481, PI967)" at bounding box center [631, 395] width 141 height 8
click at [578, 396] on input "Ion Contained in Equipment (UN3481, PI967)" at bounding box center [575, 394] width 6 height 6
radio input "true"
click at [926, 451] on button "Save & Close" at bounding box center [936, 449] width 55 height 15
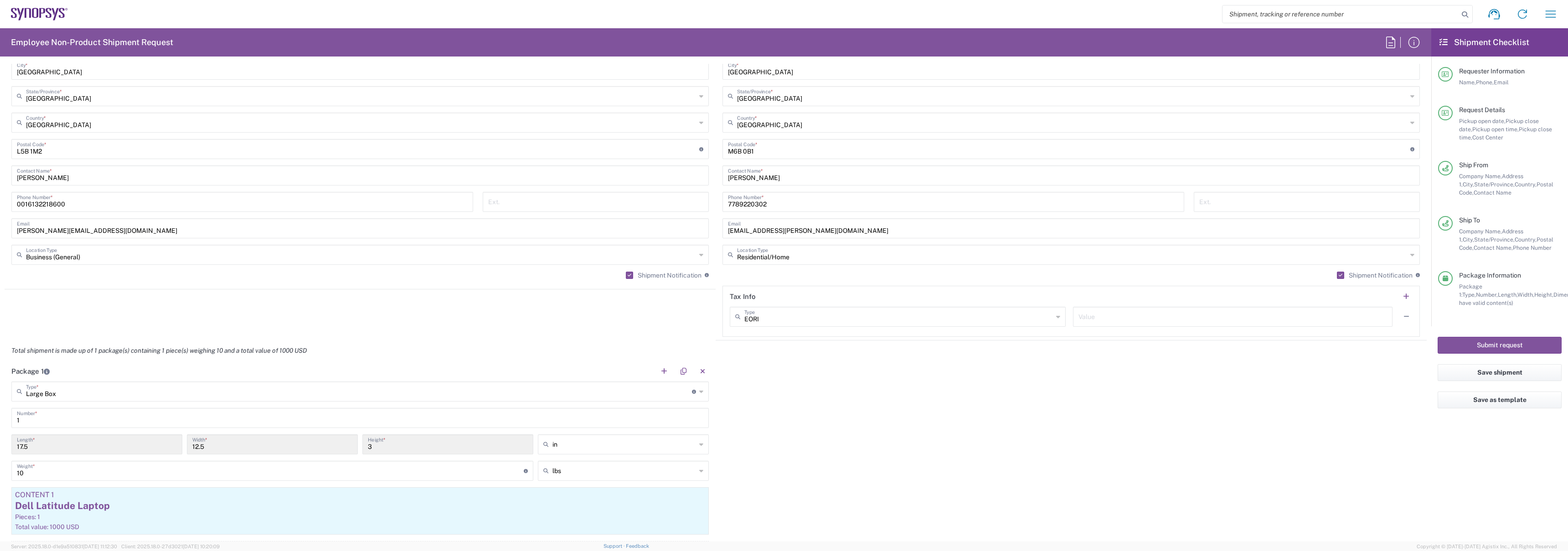
scroll to position [530, 0]
click at [800, 234] on input "PedroCesar.Azevedo@synopsys.com" at bounding box center [1071, 234] width 687 height 16
click at [899, 375] on div "Package 1 Large Box Type * Material used to package goods Large Box 1 Number * …" at bounding box center [715, 479] width 1422 height 224
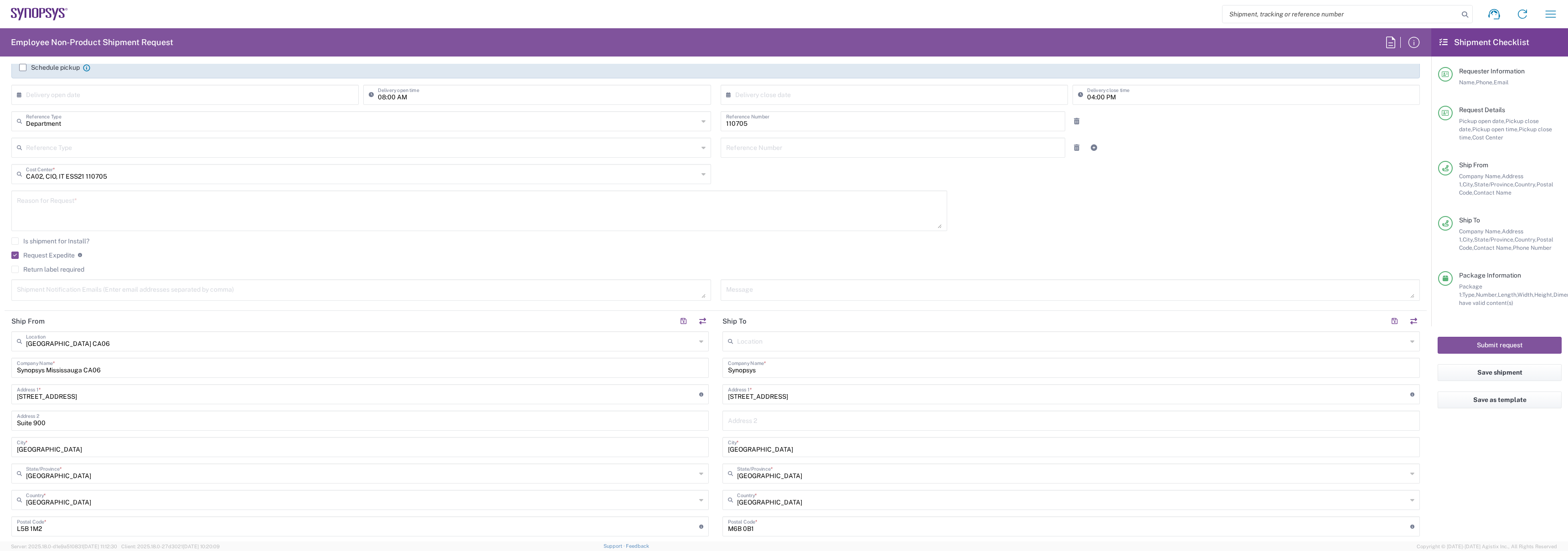
scroll to position [59, 0]
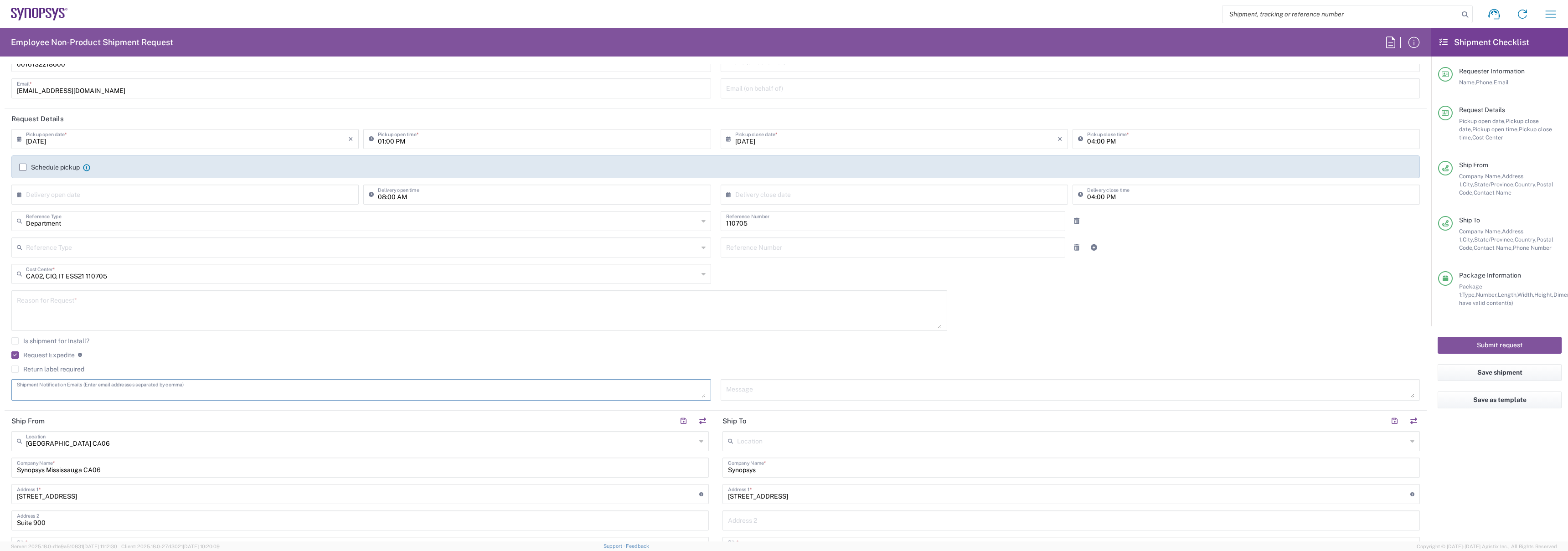
click at [611, 385] on textarea at bounding box center [361, 390] width 688 height 16
paste textarea "PedroCesar.Azevedo@synopsys.com"
type textarea "PedroCesar.Azevedo@synopsys.com"
click at [559, 368] on agx-checkbox-control "Return label required" at bounding box center [716, 370] width 1409 height 7
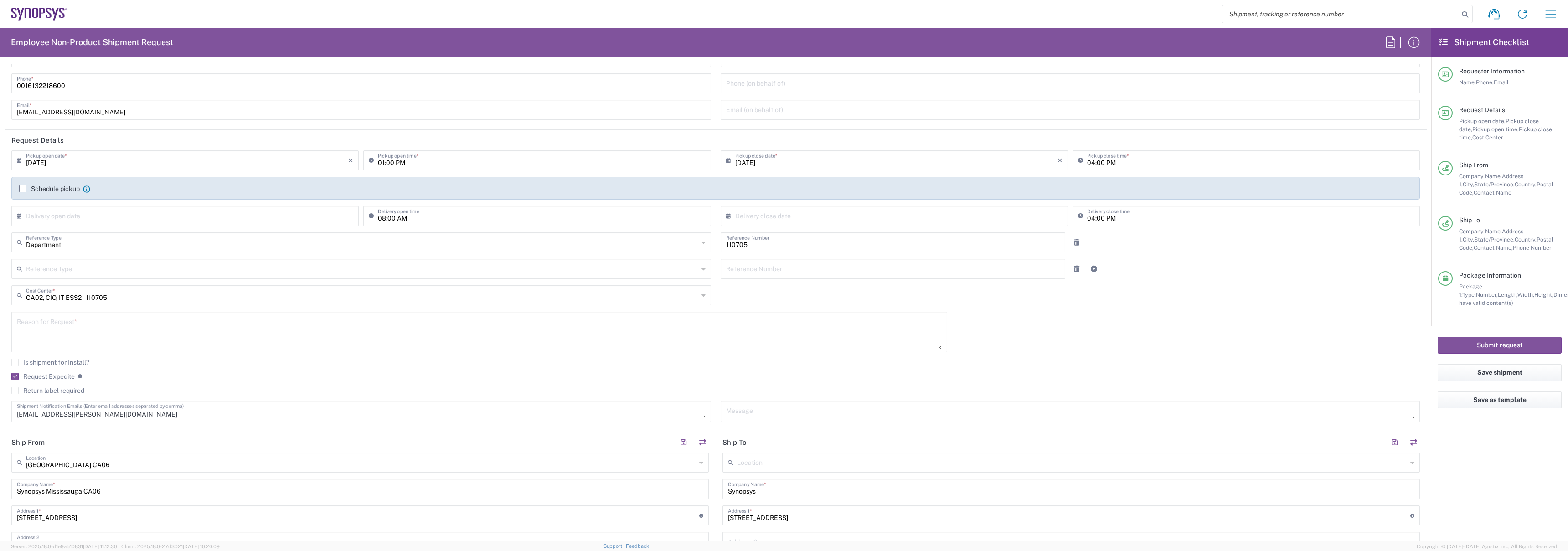
scroll to position [0, 0]
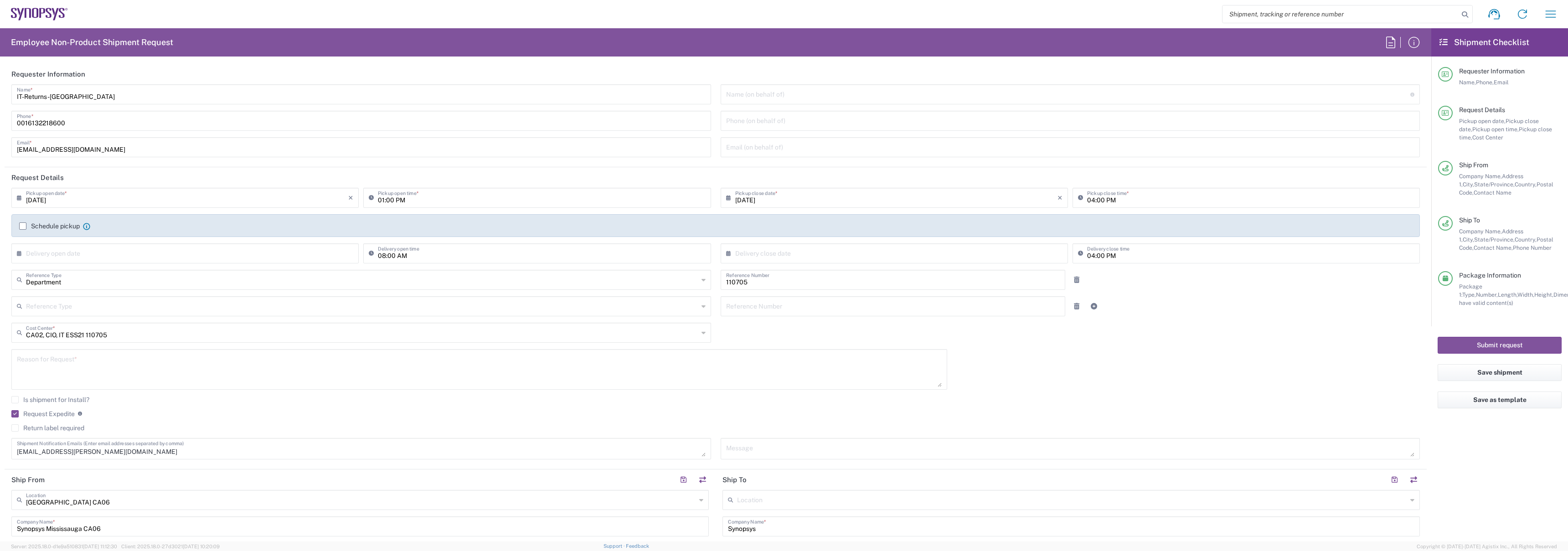
click at [513, 453] on textarea "PedroCesar.Azevedo@synopsys.com" at bounding box center [361, 449] width 688 height 16
click at [518, 438] on div "Shipment Notification Emails (Enter email addresses separated by comma)" at bounding box center [361, 449] width 699 height 21
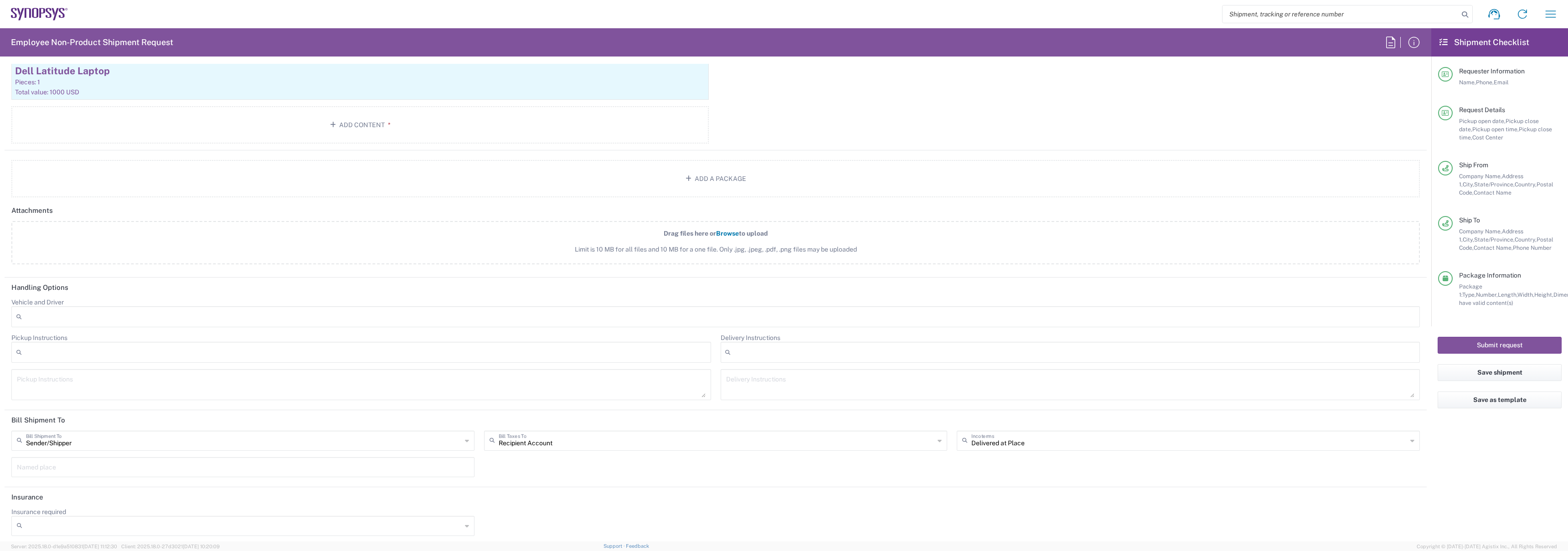
scroll to position [976, 0]
click at [1481, 346] on button "Submit request" at bounding box center [1500, 345] width 124 height 17
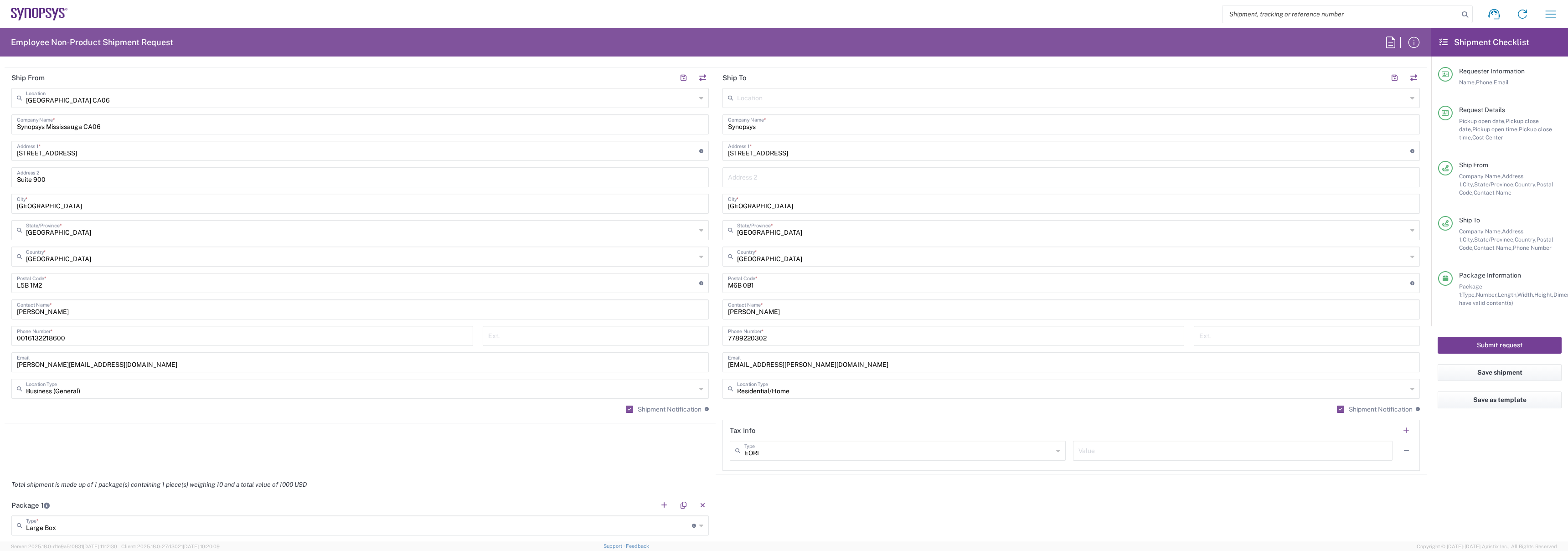
scroll to position [106, 0]
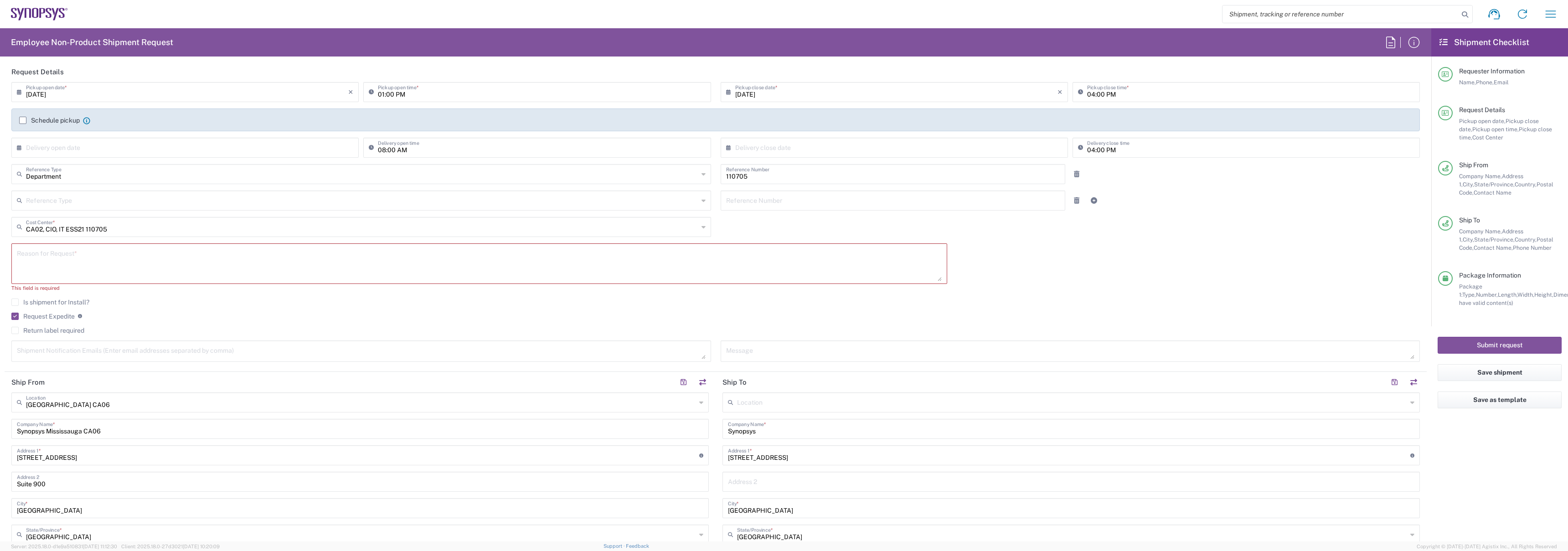
click at [392, 273] on textarea at bounding box center [479, 264] width 925 height 35
type textarea "requesting overnight for new hire starting 09/11"
click at [508, 240] on div "CA02, CIO, IT ESS21 110705 Cost Center * CA02, CIO, IT ESS21 110705 AM01, AMSG,…" at bounding box center [361, 230] width 709 height 26
click at [1496, 347] on button "Submit request" at bounding box center [1500, 345] width 124 height 17
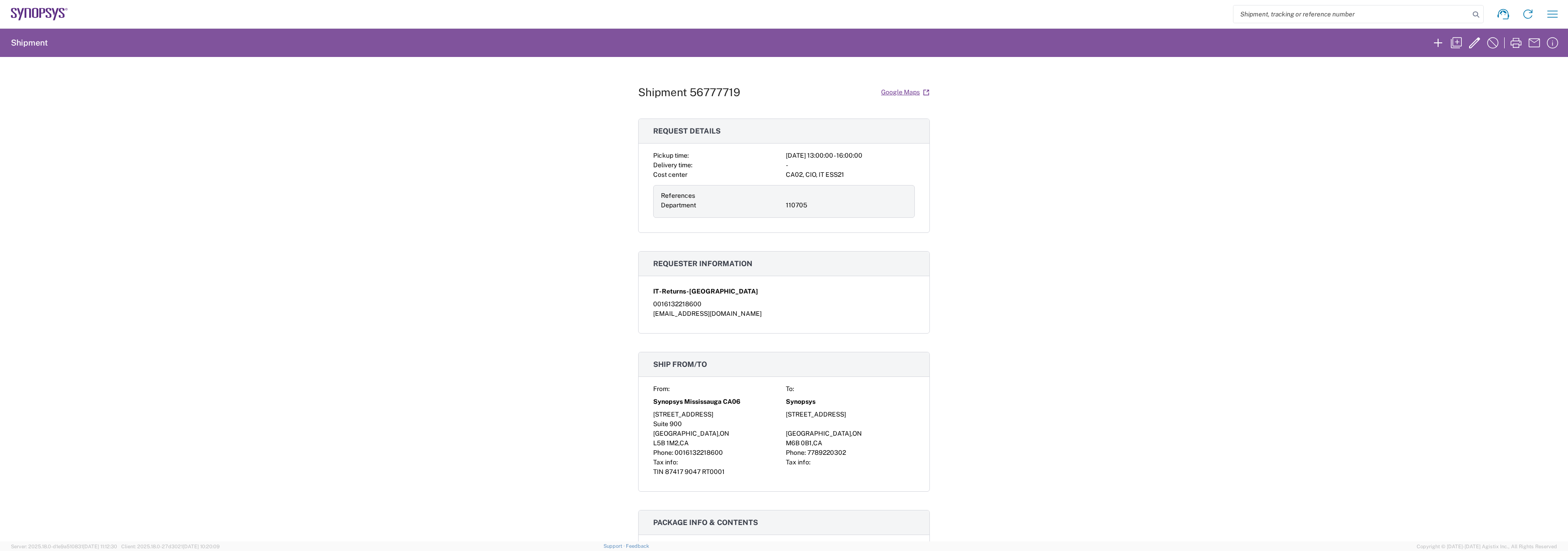
click at [709, 95] on h1 "Shipment 56777719" at bounding box center [689, 93] width 102 height 13
click at [460, 199] on div "Shipment 56777719 Google Maps Request details Pickup time: 2025-09-10 13:00:00 …" at bounding box center [784, 300] width 1568 height 485
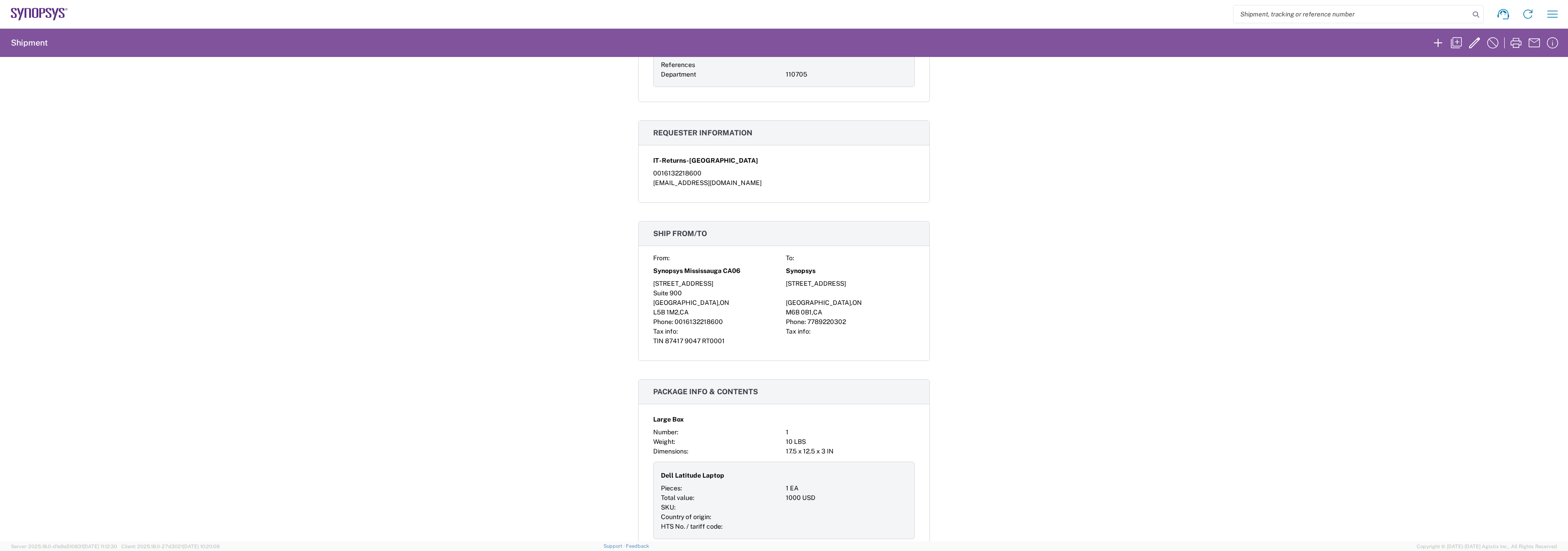
scroll to position [192, 0]
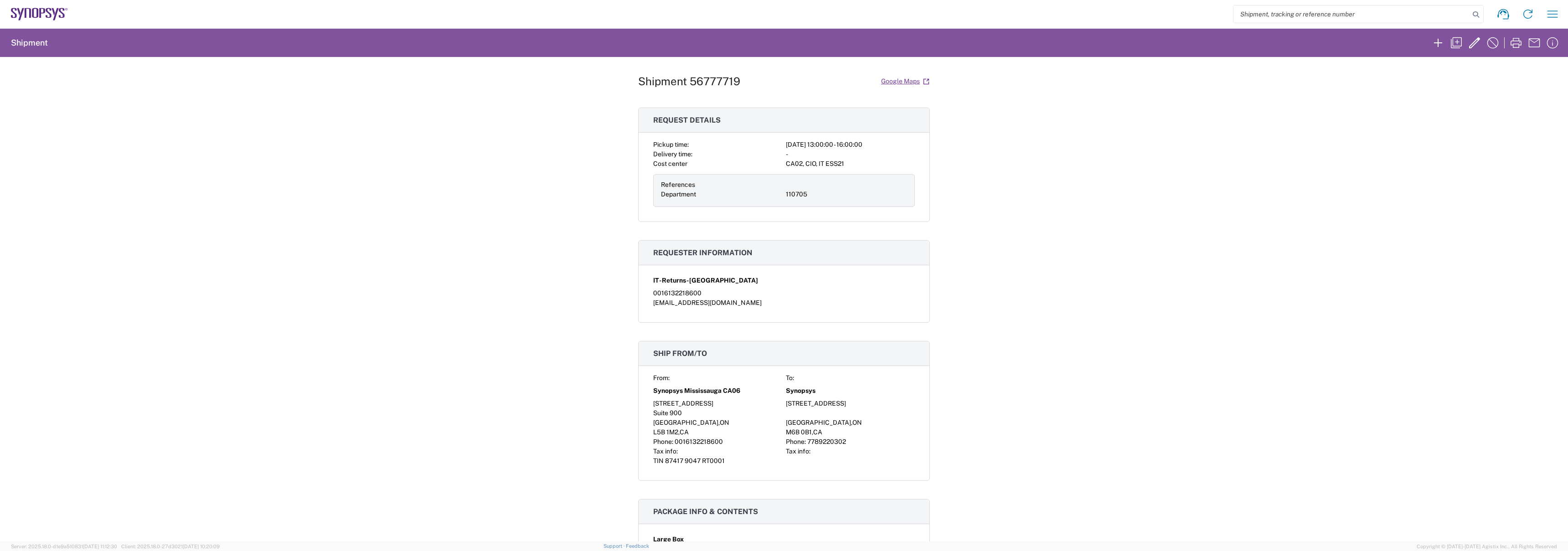
scroll to position [68, 0]
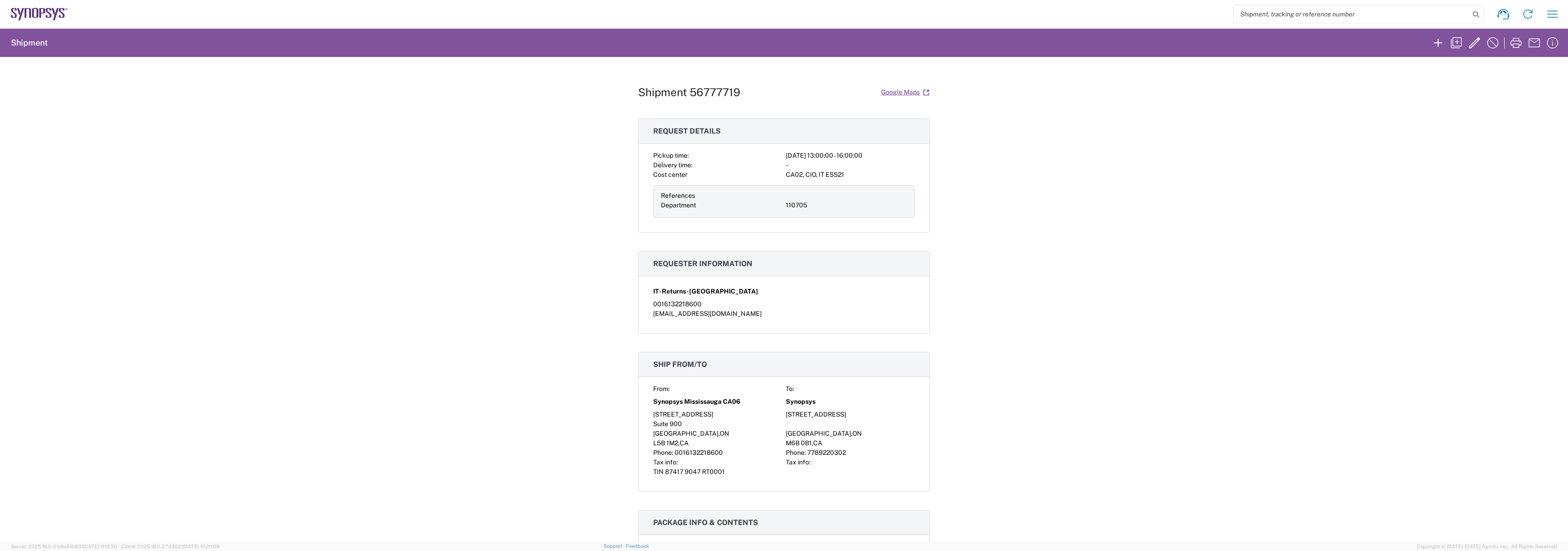
click at [684, 96] on h1 "Shipment 56777719" at bounding box center [689, 93] width 102 height 13
copy div "Shipment 56777719 Google Maps"
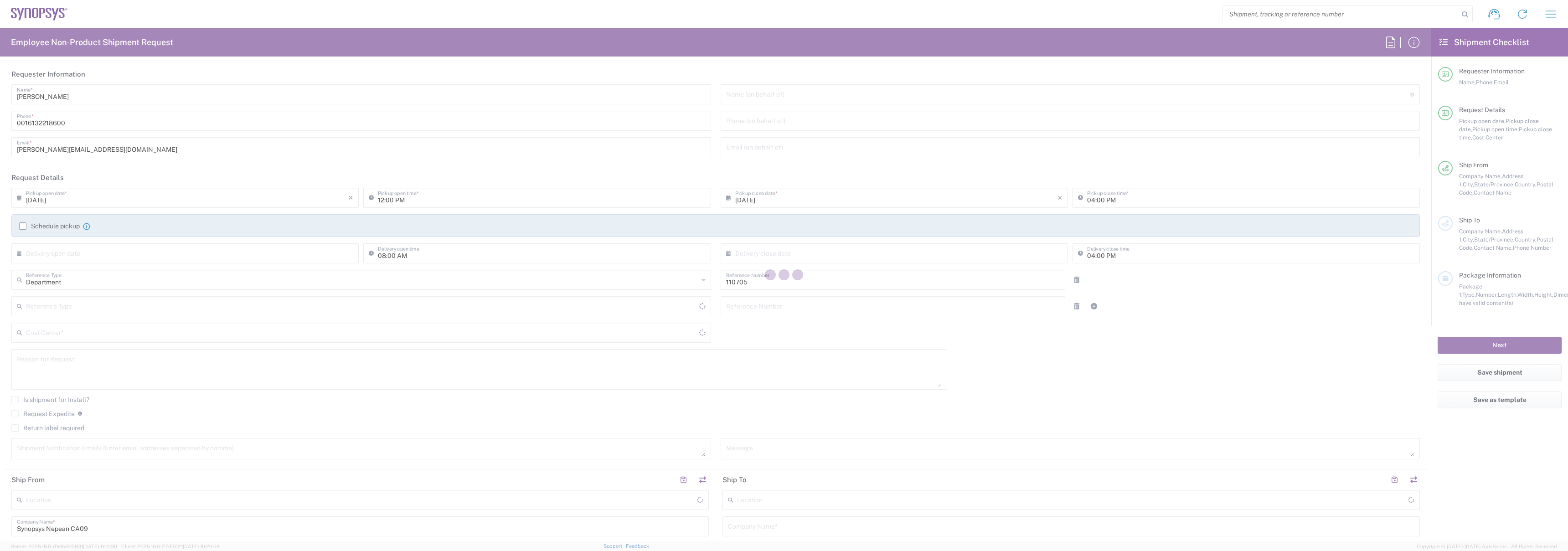
type input "[GEOGRAPHIC_DATA]"
type input "Delivered at Place"
type input "CA02, CIO, IT ESS21 110705"
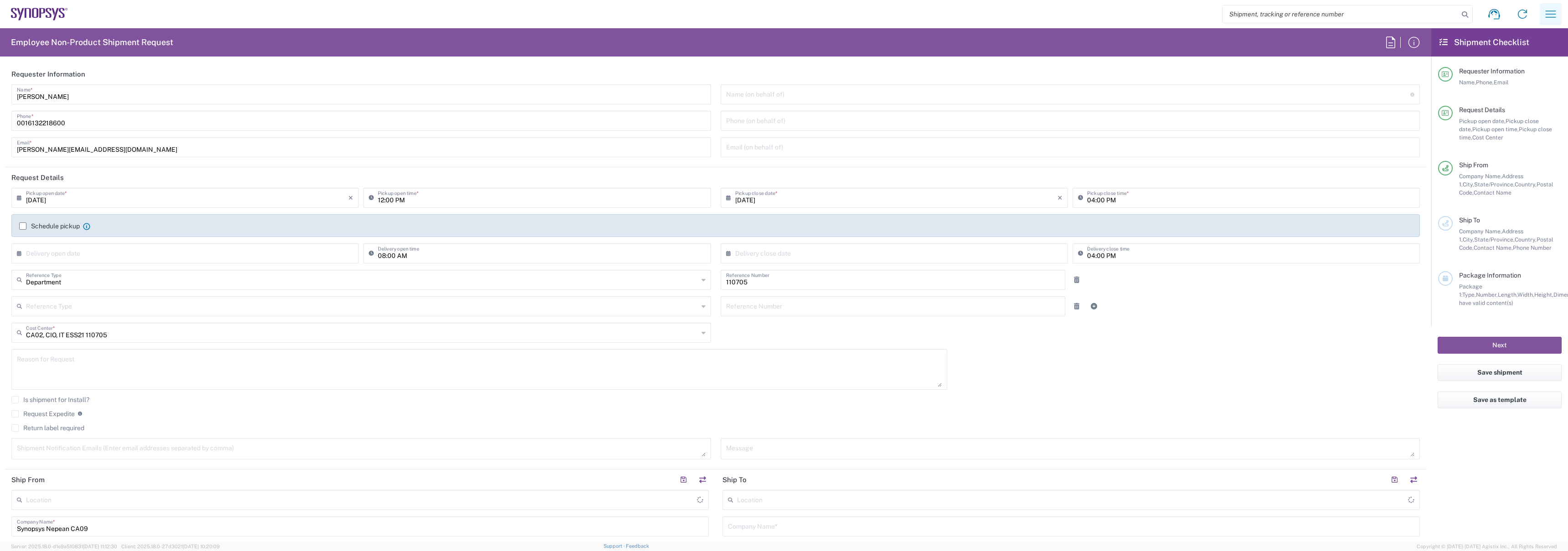
click at [1545, 15] on icon "button" at bounding box center [1551, 14] width 15 height 15
type input "Nepean CA09"
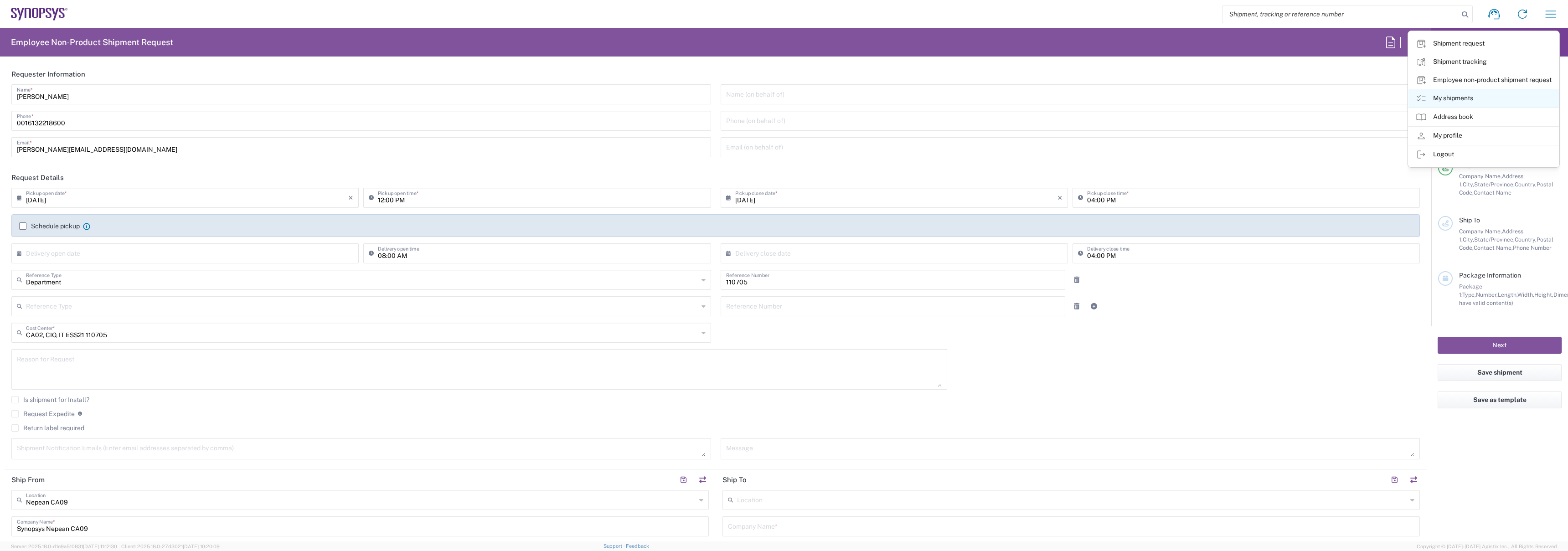
click at [1438, 100] on link "My shipments" at bounding box center [1483, 99] width 150 height 18
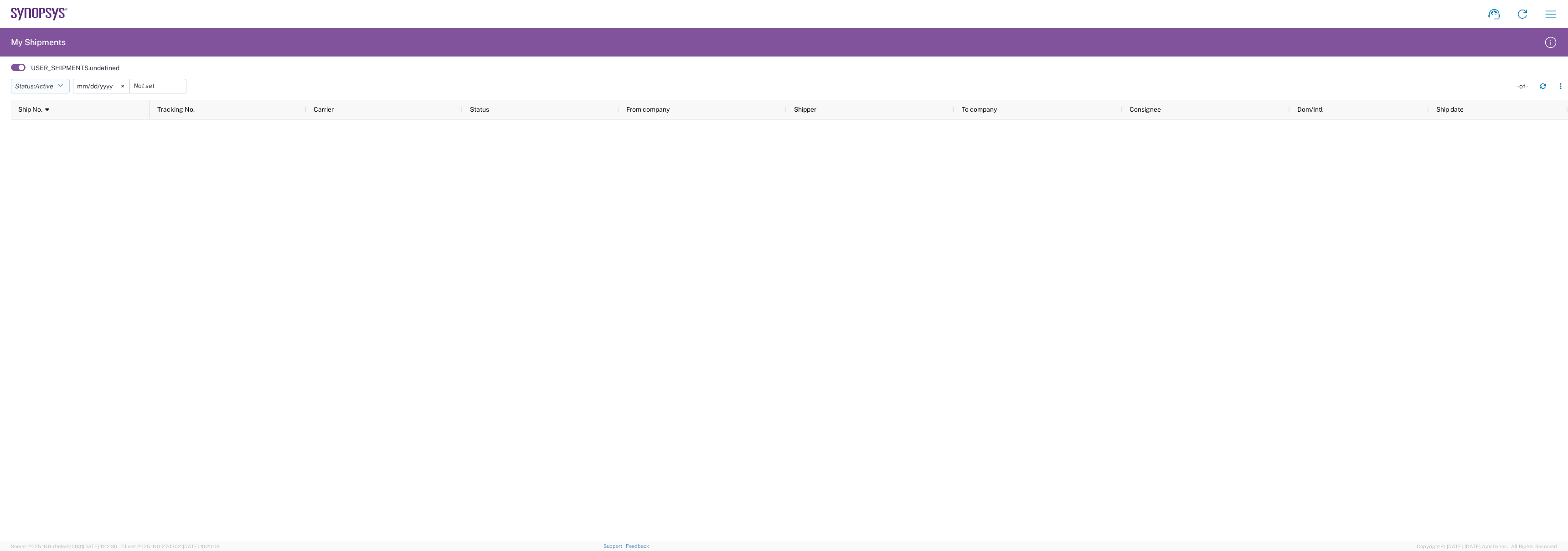
click at [66, 85] on button "Status: Active" at bounding box center [40, 86] width 59 height 15
click at [68, 130] on span "All" at bounding box center [65, 134] width 106 height 14
click at [102, 86] on input "[DATE]" at bounding box center [91, 86] width 56 height 13
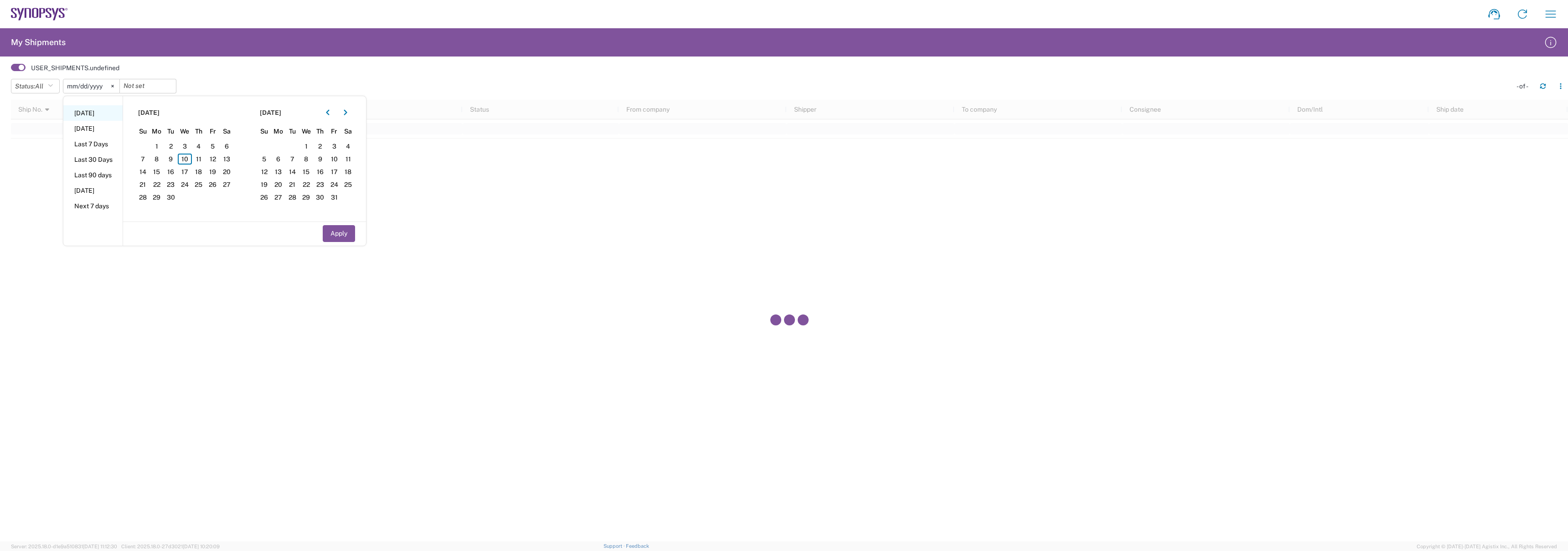
click at [98, 114] on li "[DATE]" at bounding box center [93, 113] width 59 height 15
type input "[DATE]"
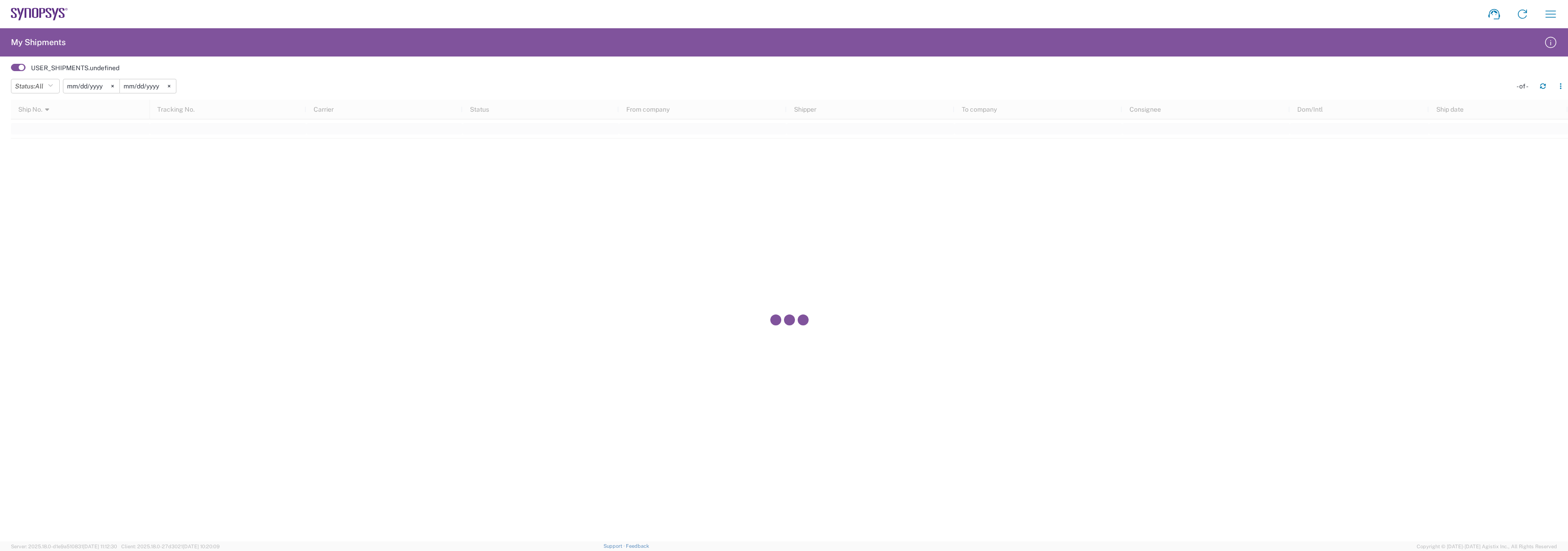
click at [95, 88] on input "[DATE]" at bounding box center [91, 86] width 56 height 13
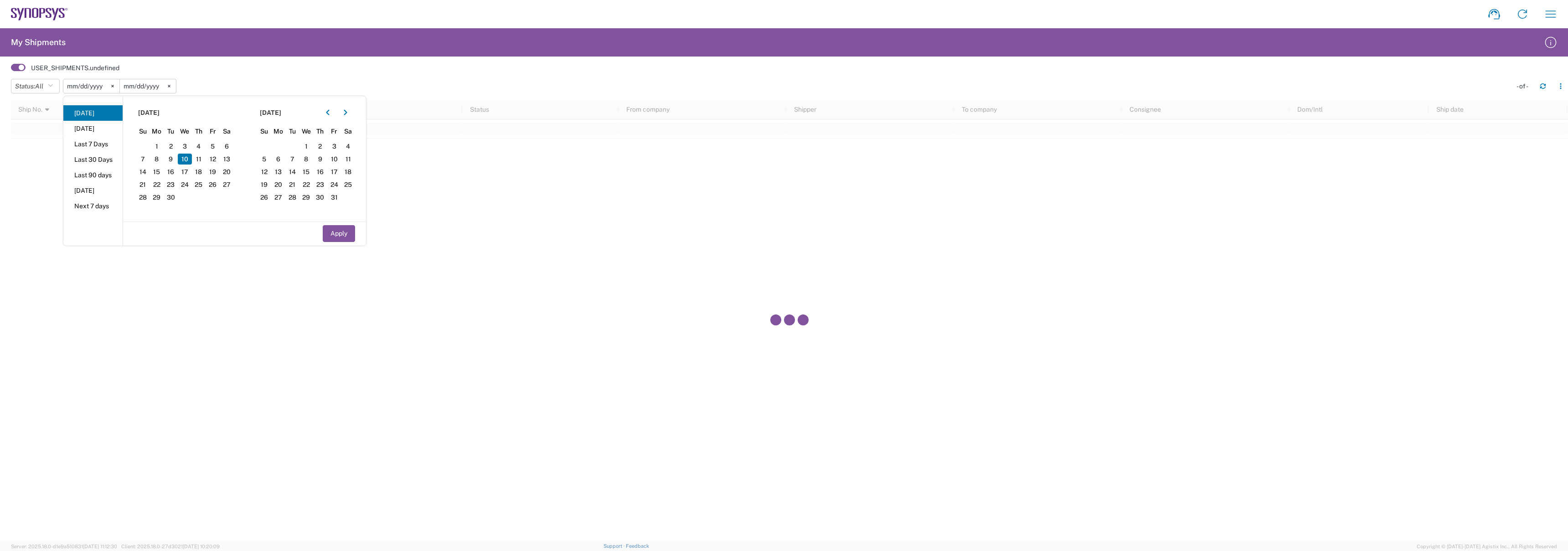
click at [21, 70] on span at bounding box center [18, 68] width 15 height 7
click at [11, 70] on input "checkbox" at bounding box center [11, 70] width 0 height 0
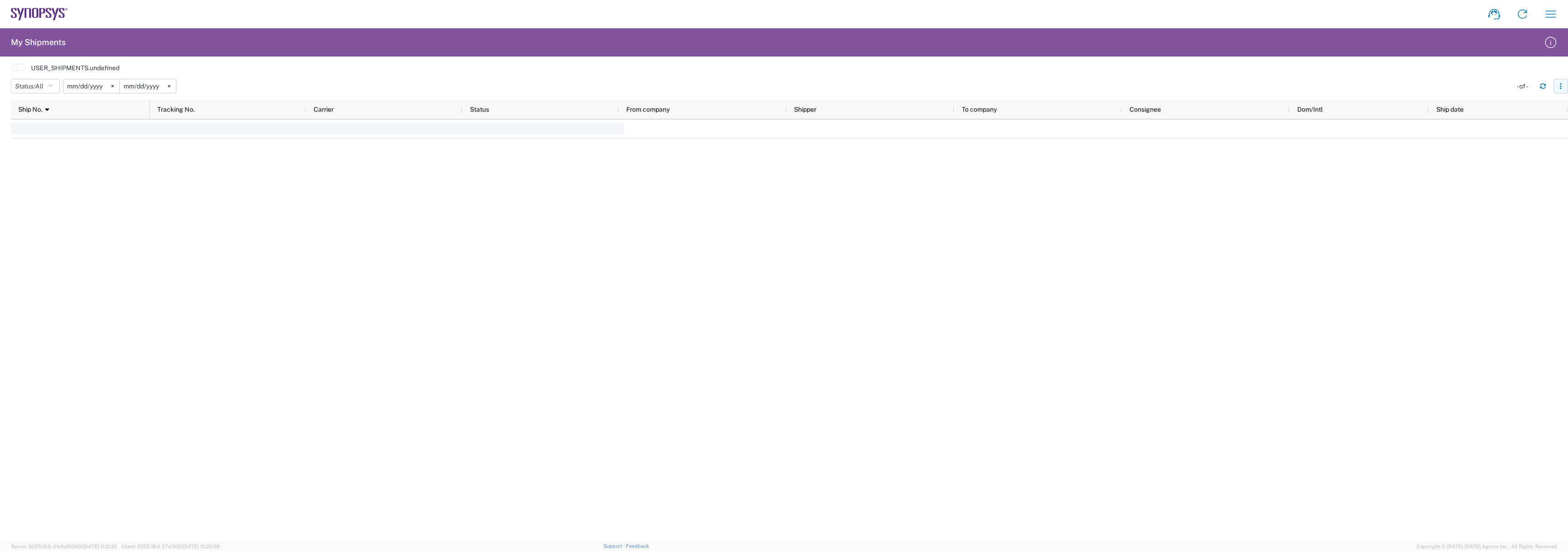
click at [1561, 88] on icon "button" at bounding box center [1561, 88] width 1 height 1
click at [1465, 176] on div at bounding box center [859, 330] width 1418 height 422
click at [1540, 89] on icon "button" at bounding box center [1543, 86] width 6 height 6
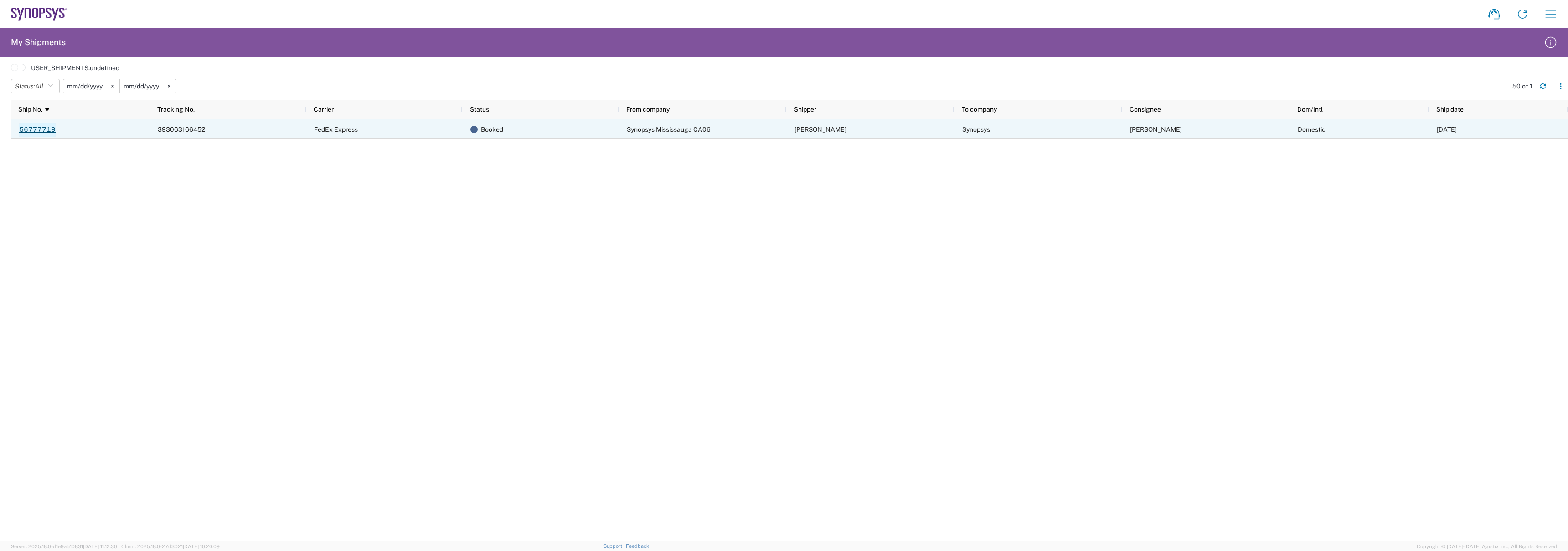
click at [40, 124] on link "56777719" at bounding box center [37, 130] width 37 height 15
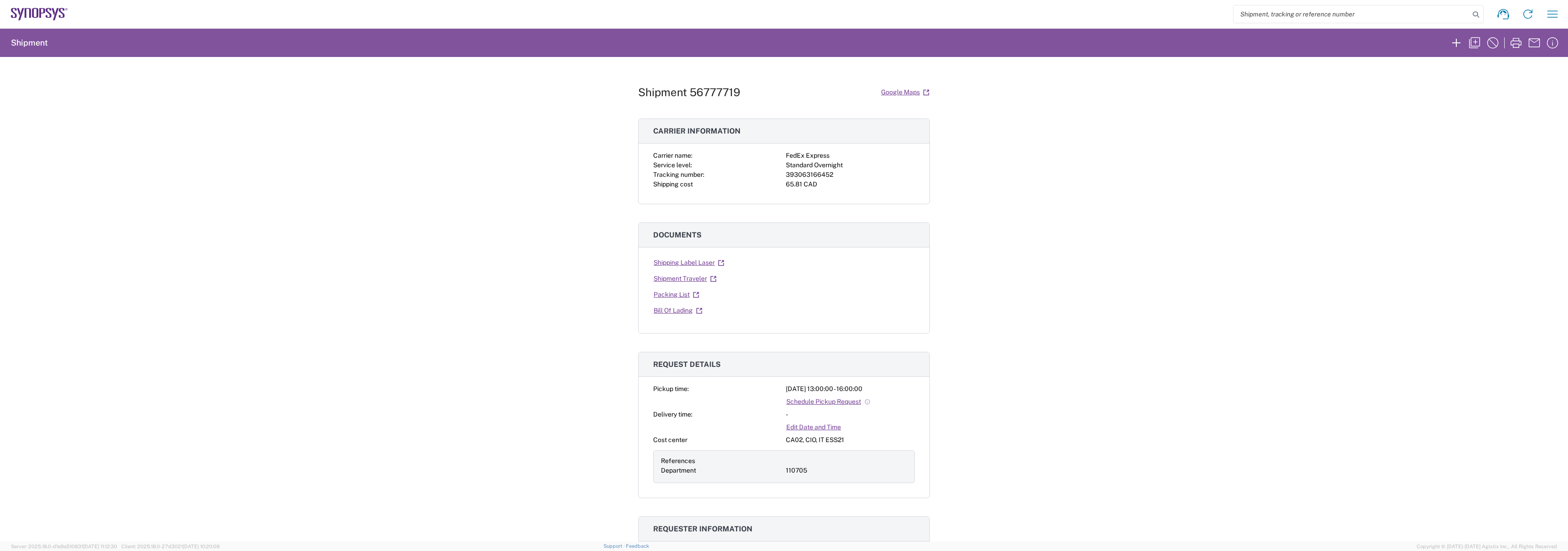
scroll to position [2, 0]
click at [674, 259] on link "Shipping Label Laser" at bounding box center [689, 261] width 72 height 16
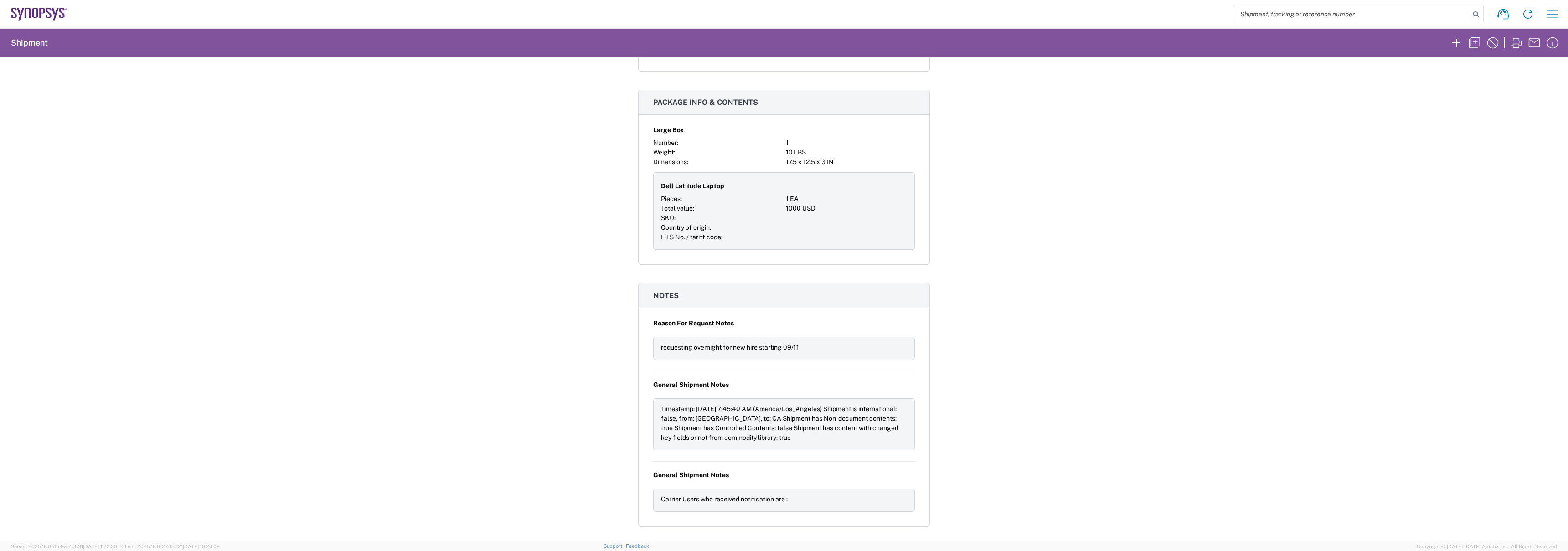
scroll to position [775, 0]
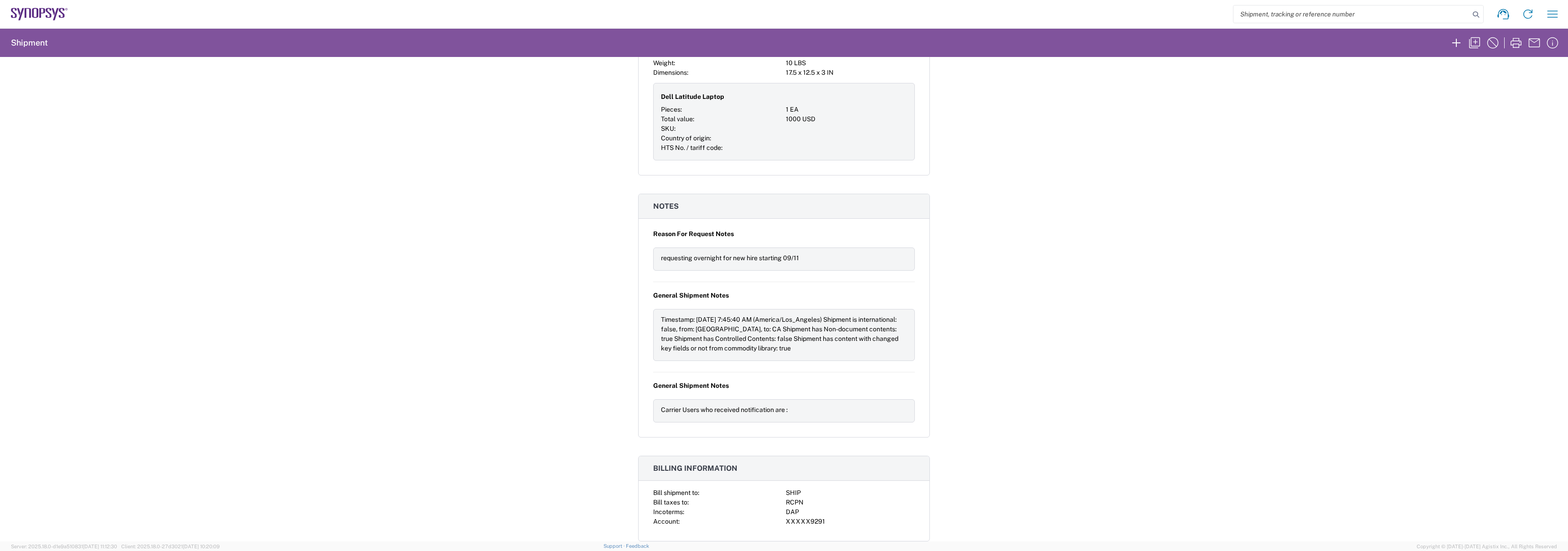
click at [574, 222] on div "Shipment 56777719 Google Maps Carrier information Carrier name: FedEx Express S…" at bounding box center [784, 300] width 1568 height 485
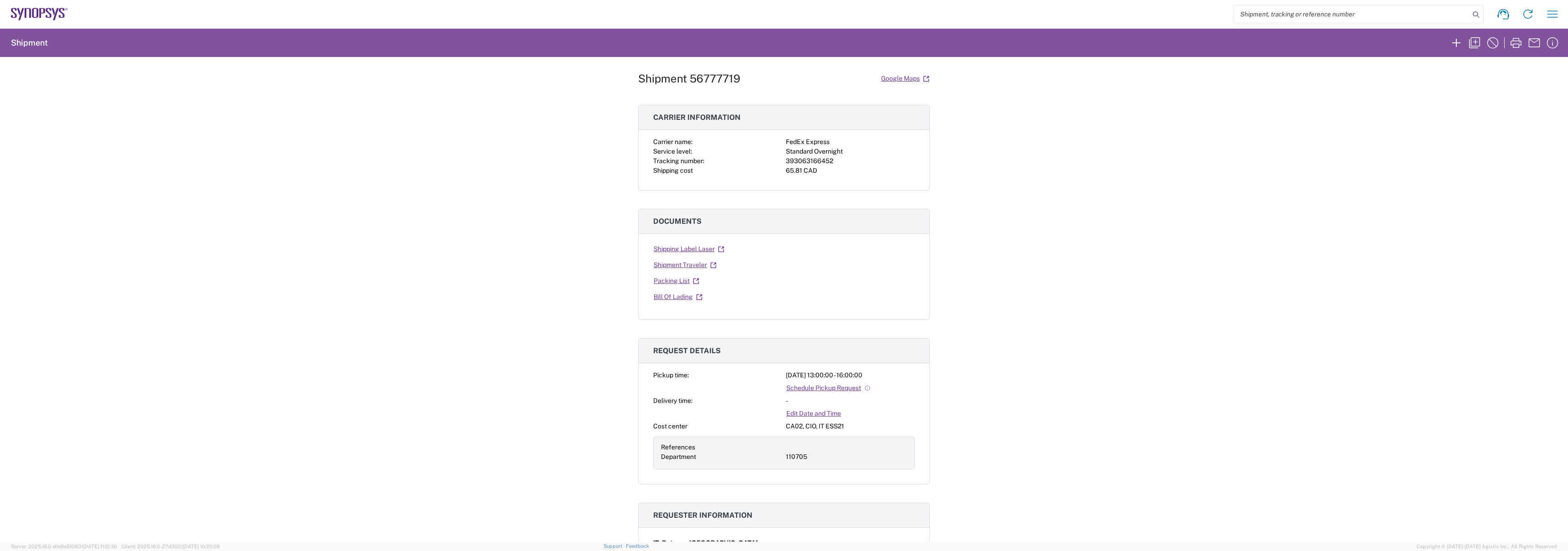
scroll to position [0, 0]
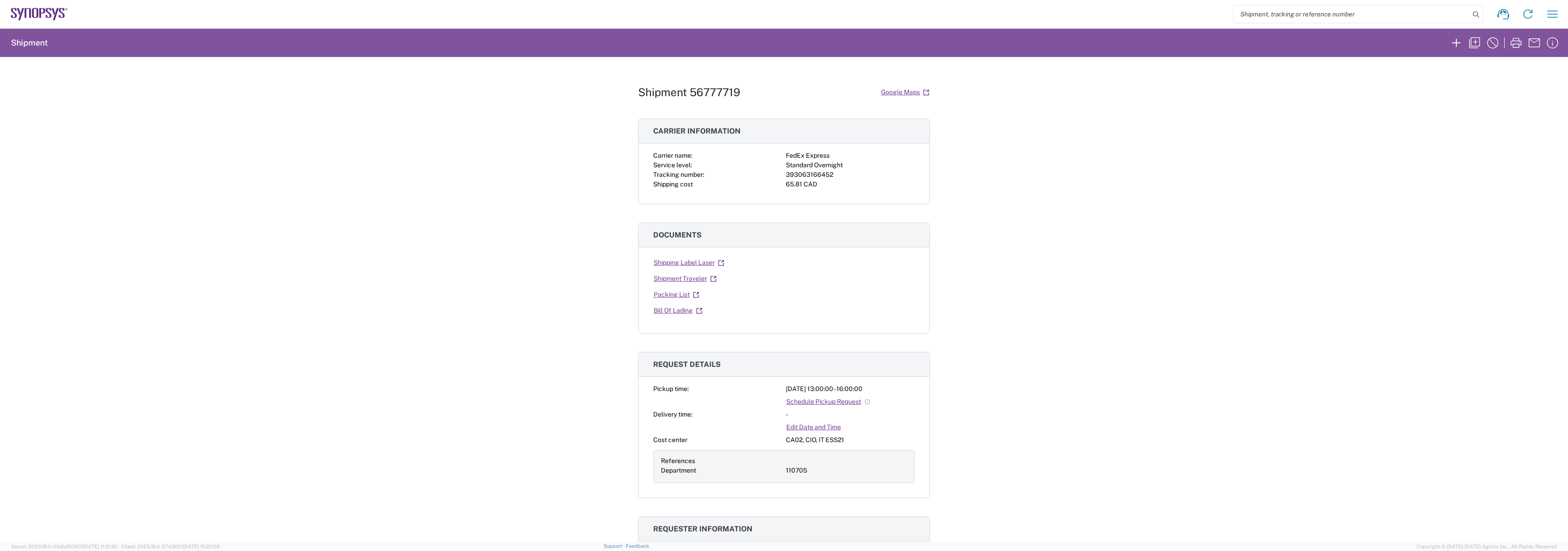
click at [808, 177] on div "393063166452" at bounding box center [850, 175] width 129 height 10
copy div "393063166452"
click at [645, 160] on div "Carrier name: FedEx Express Service level: Standard Overnight Tracking number: …" at bounding box center [784, 177] width 291 height 53
